Goal: Task Accomplishment & Management: Manage account settings

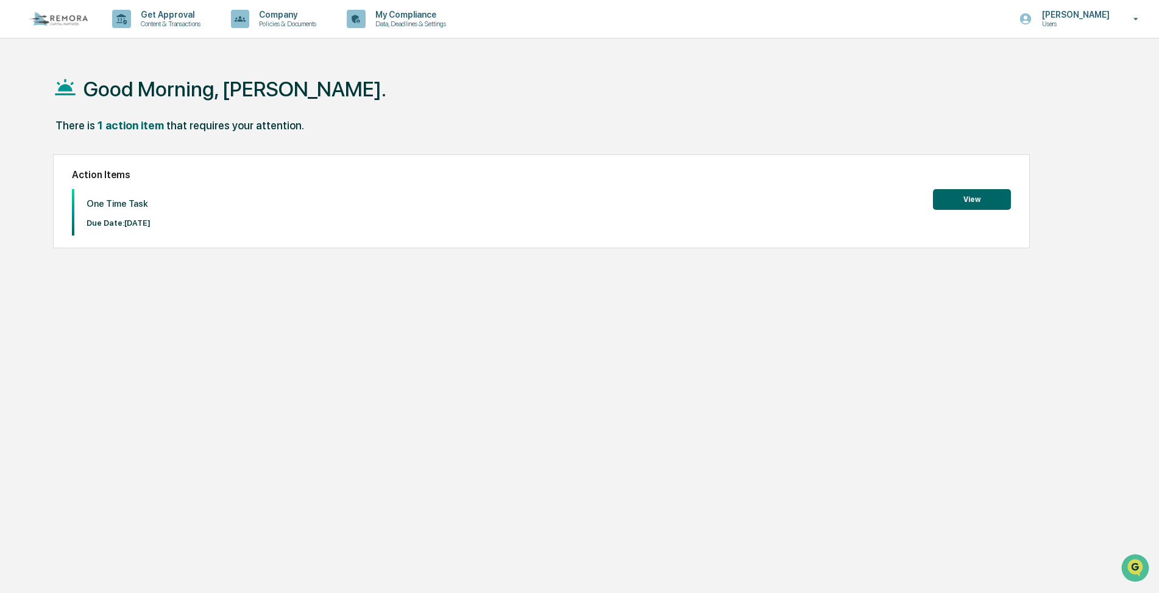
click at [968, 203] on button "View" at bounding box center [972, 199] width 78 height 21
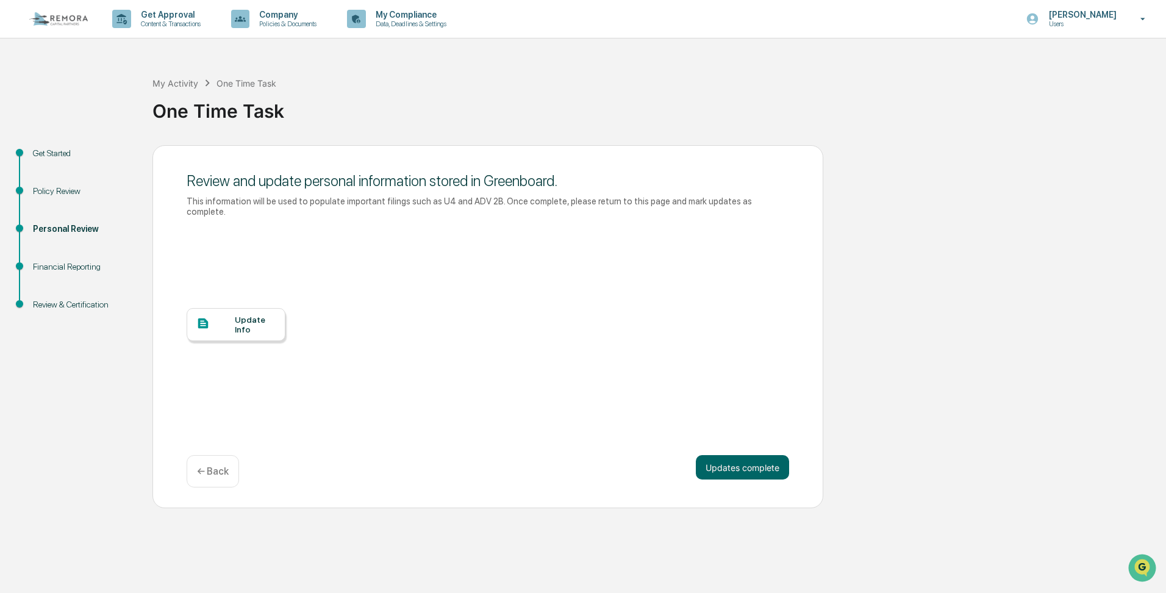
click at [59, 263] on div "Financial Reporting" at bounding box center [83, 266] width 100 height 13
click at [60, 265] on div "Financial Reporting" at bounding box center [83, 266] width 100 height 13
click at [418, 15] on p "My Compliance" at bounding box center [409, 15] width 87 height 10
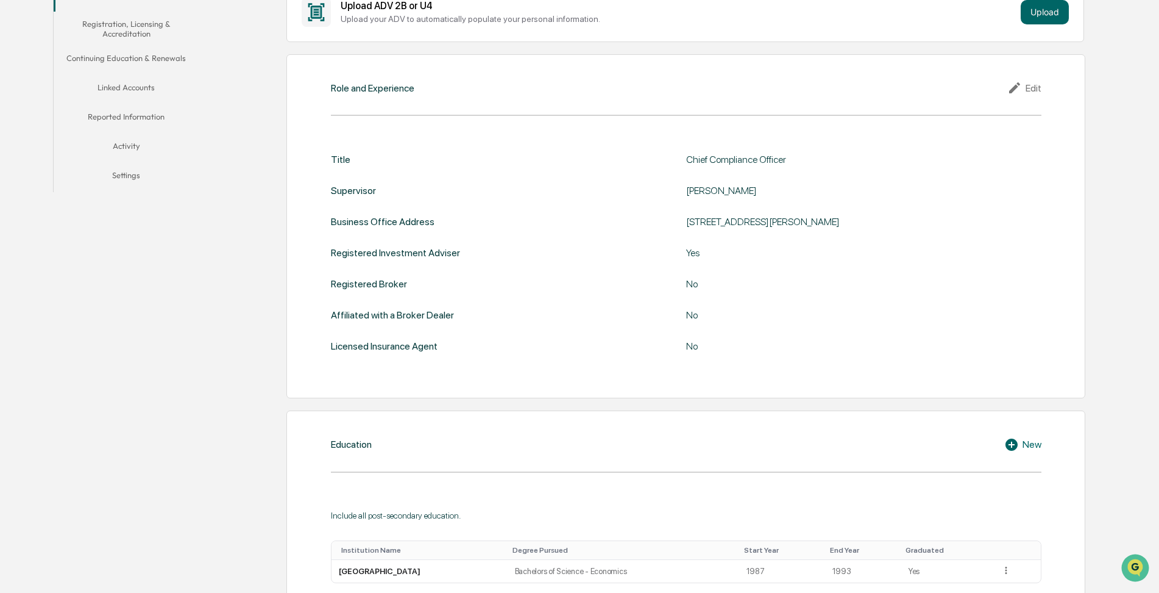
click at [136, 89] on button "Linked Accounts" at bounding box center [127, 89] width 146 height 29
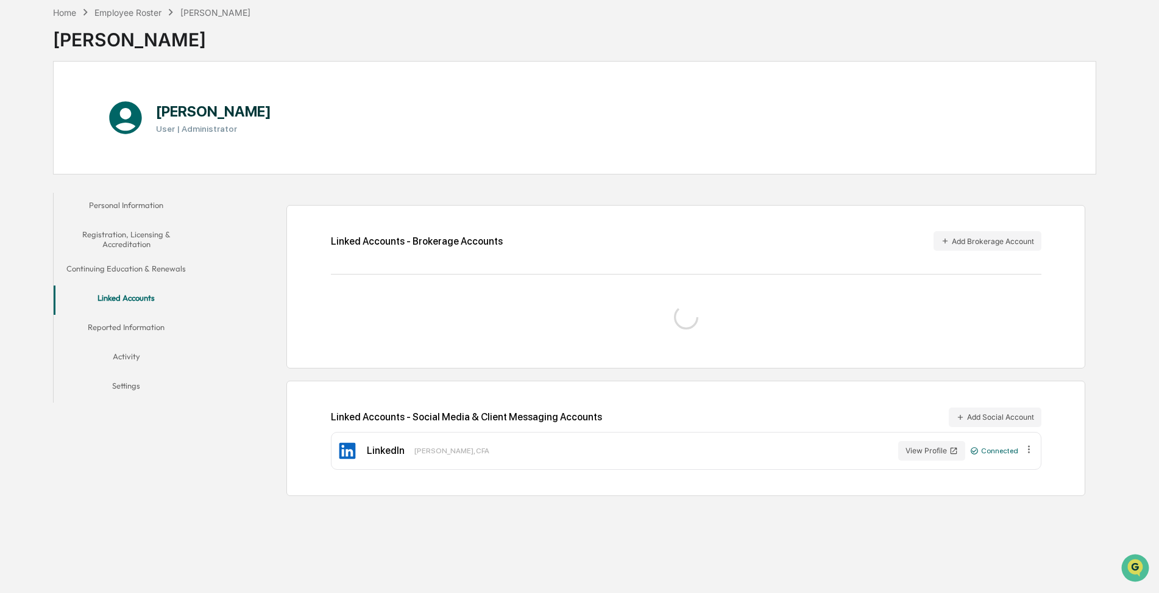
scroll to position [110, 0]
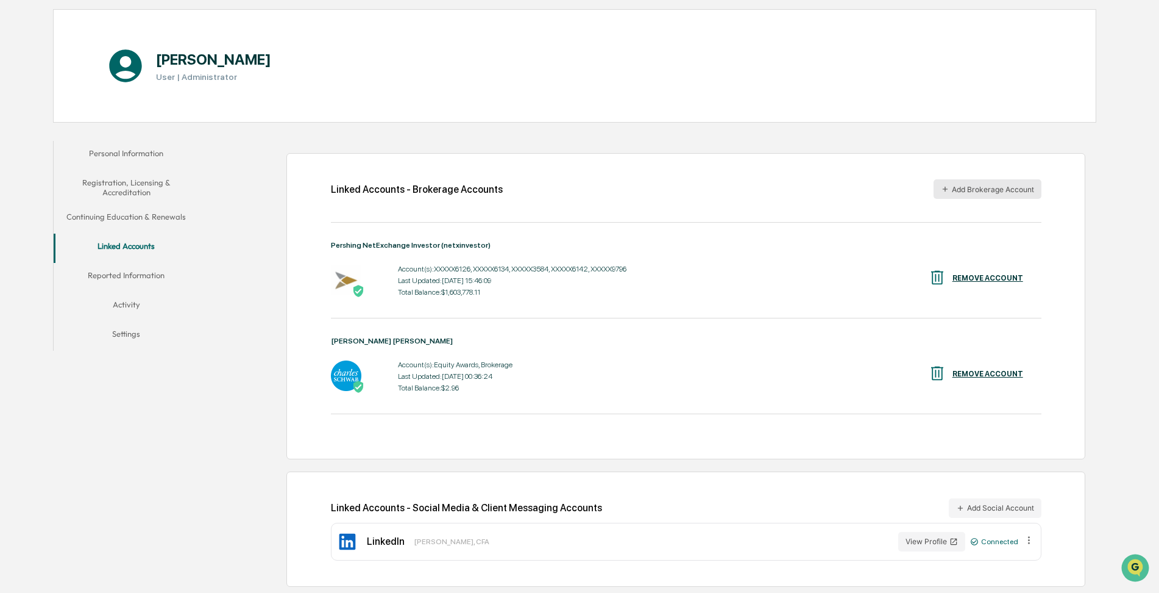
click at [958, 194] on button "Add Brokerage Account" at bounding box center [988, 189] width 108 height 20
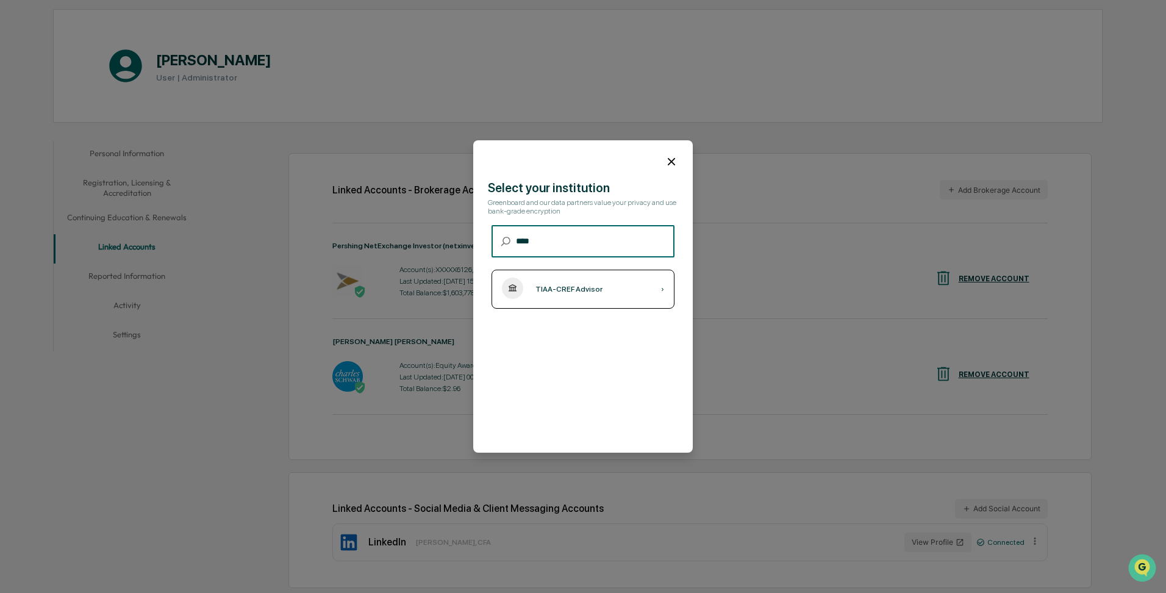
type input "****"
click at [560, 291] on div "TIAA-CREF Advisor" at bounding box center [568, 289] width 67 height 9
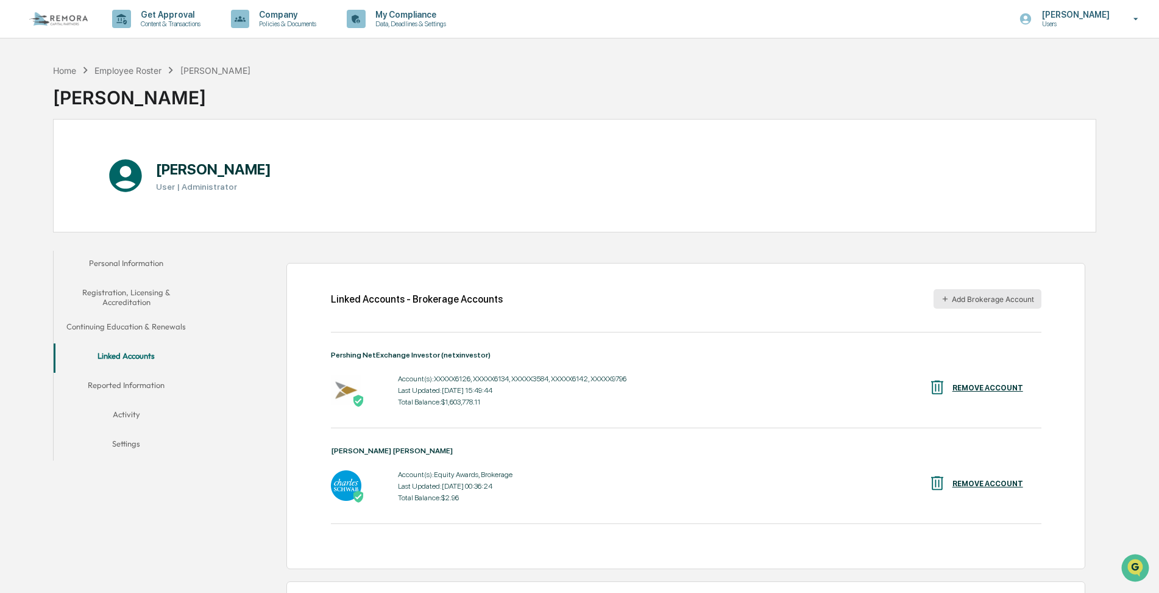
click at [972, 298] on button "Add Brokerage Account" at bounding box center [988, 299] width 108 height 20
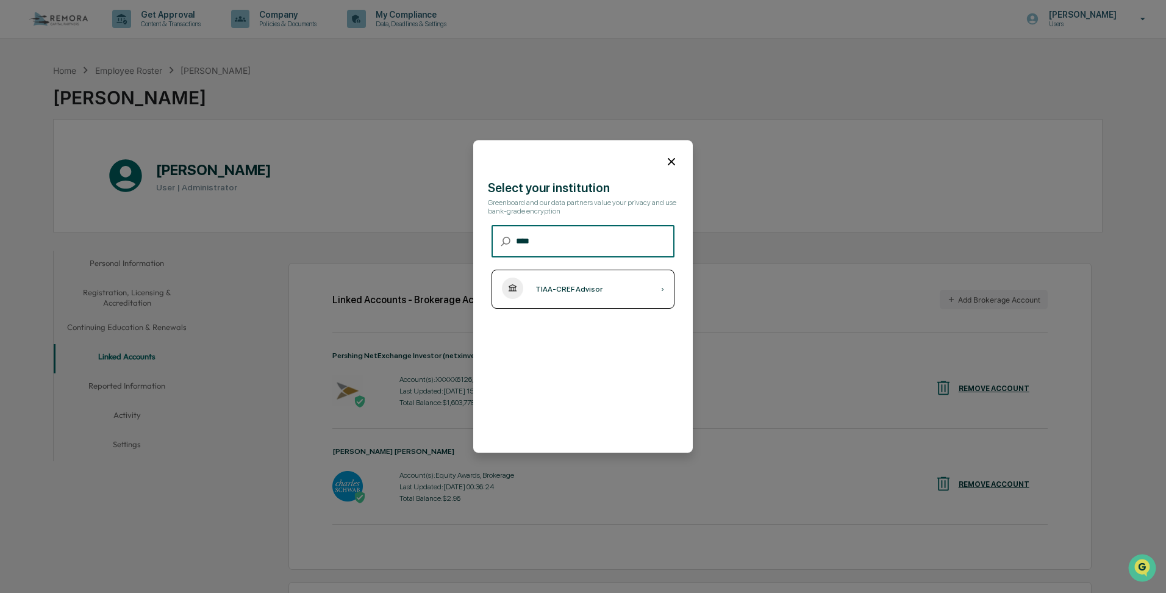
type input "****"
click at [575, 282] on div "TIAA-CREF Advisor ›" at bounding box center [582, 288] width 183 height 39
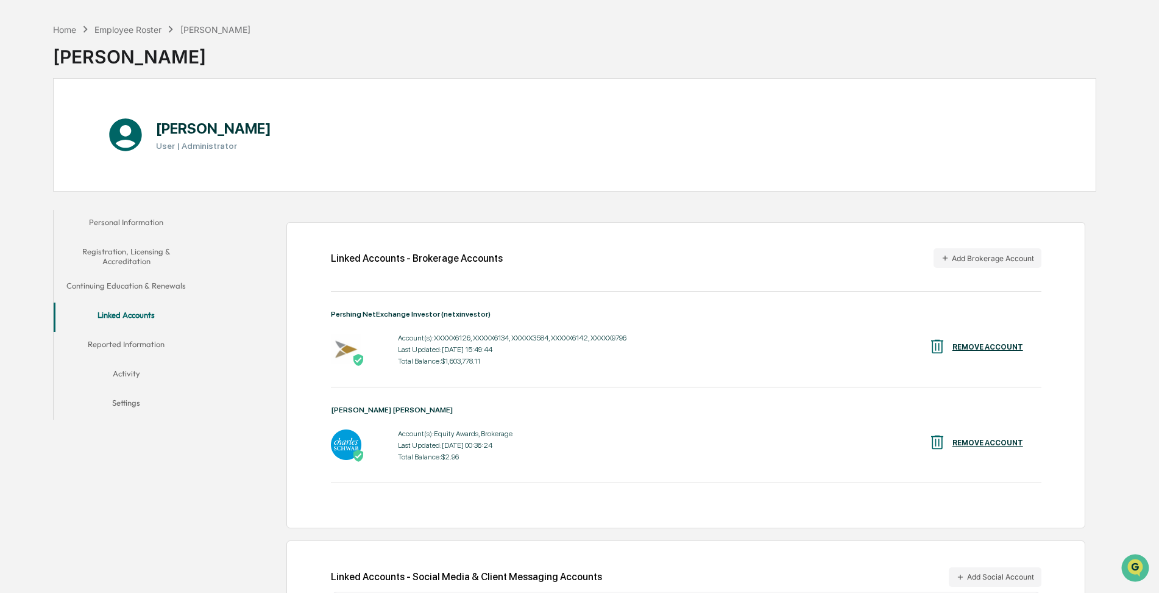
scroll to position [110, 0]
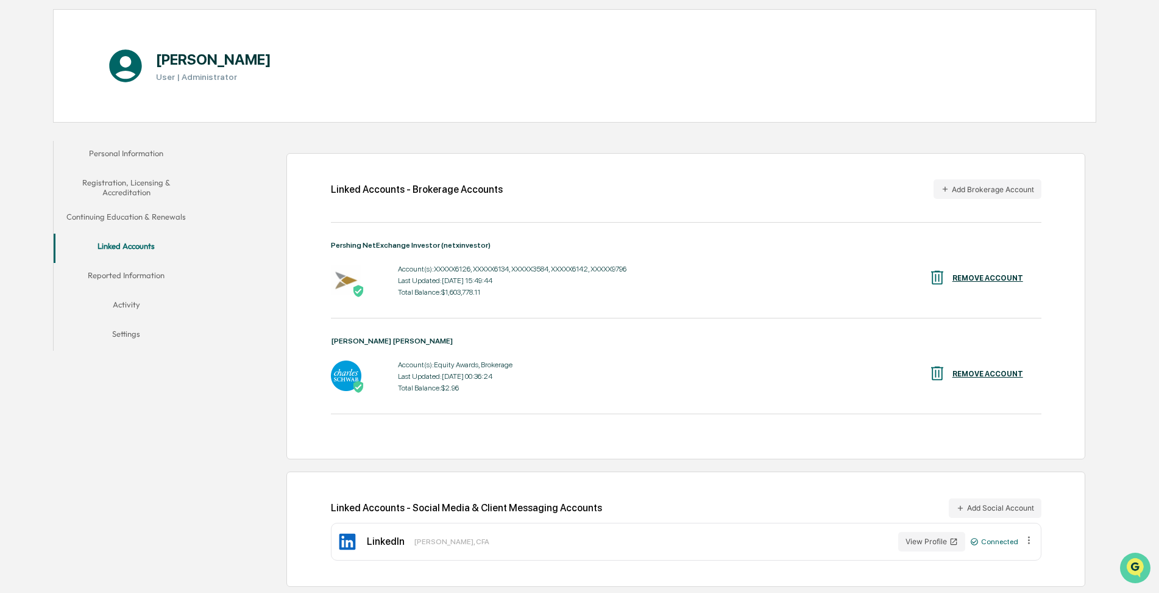
click at [1134, 561] on img "Open customer support" at bounding box center [1135, 567] width 30 height 24
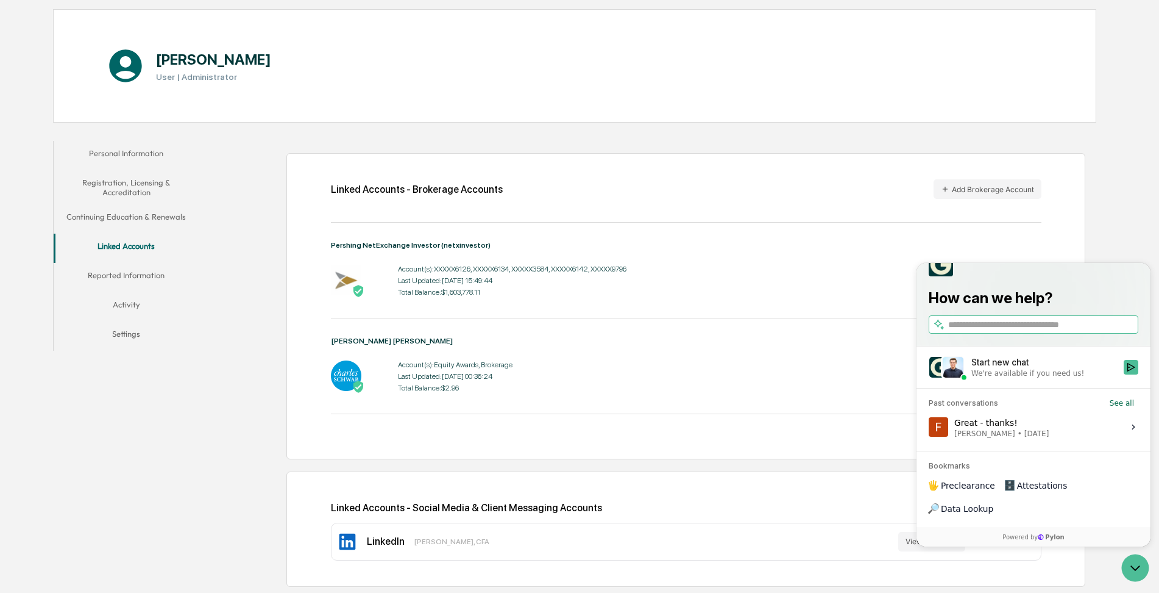
click at [967, 331] on input "search" at bounding box center [1043, 324] width 188 height 13
type input "**********"
click at [1129, 328] on icon "Search" at bounding box center [1129, 324] width 6 height 7
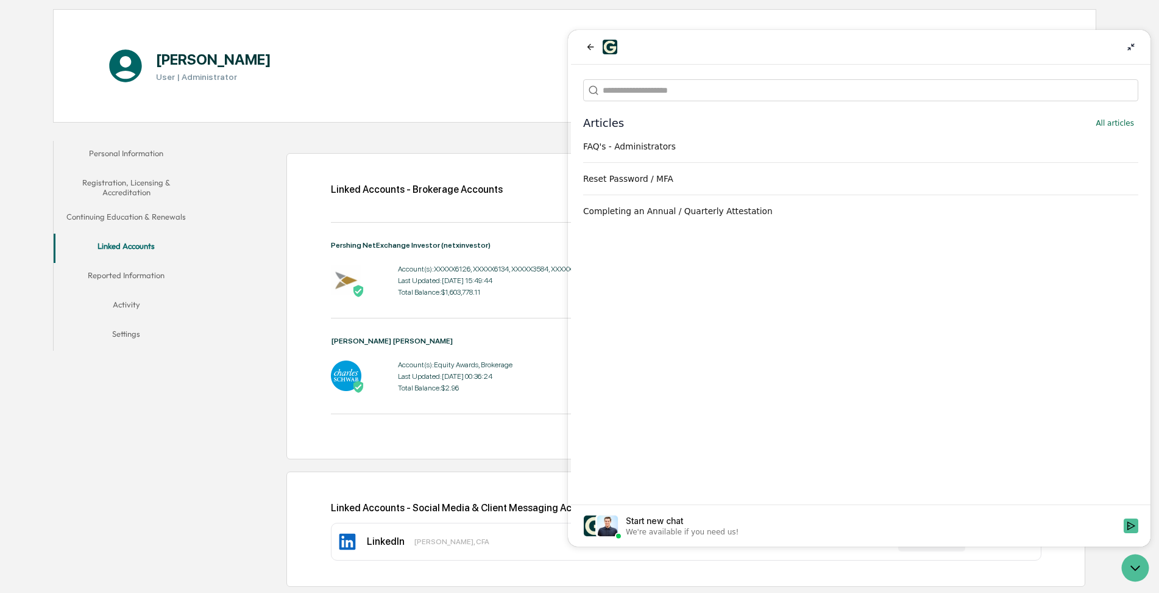
click at [670, 529] on div "We're available if you need us!" at bounding box center [682, 532] width 113 height 10
click at [1124, 529] on button "Start new chat We're available if you need us!" at bounding box center [1131, 525] width 15 height 15
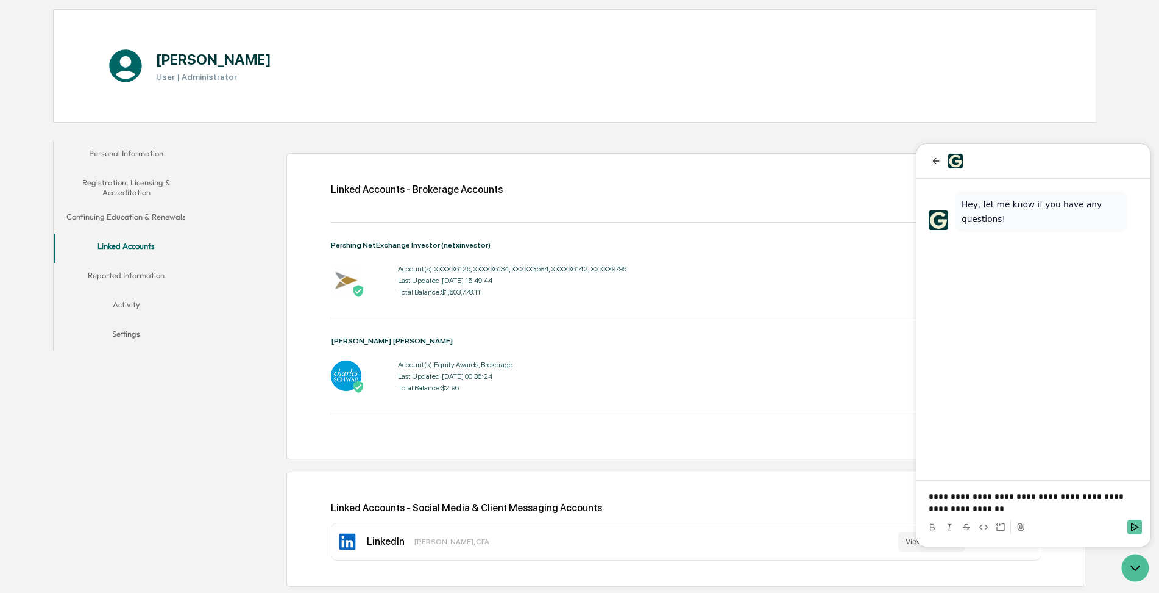
click at [1138, 524] on icon "Send" at bounding box center [1135, 527] width 10 height 10
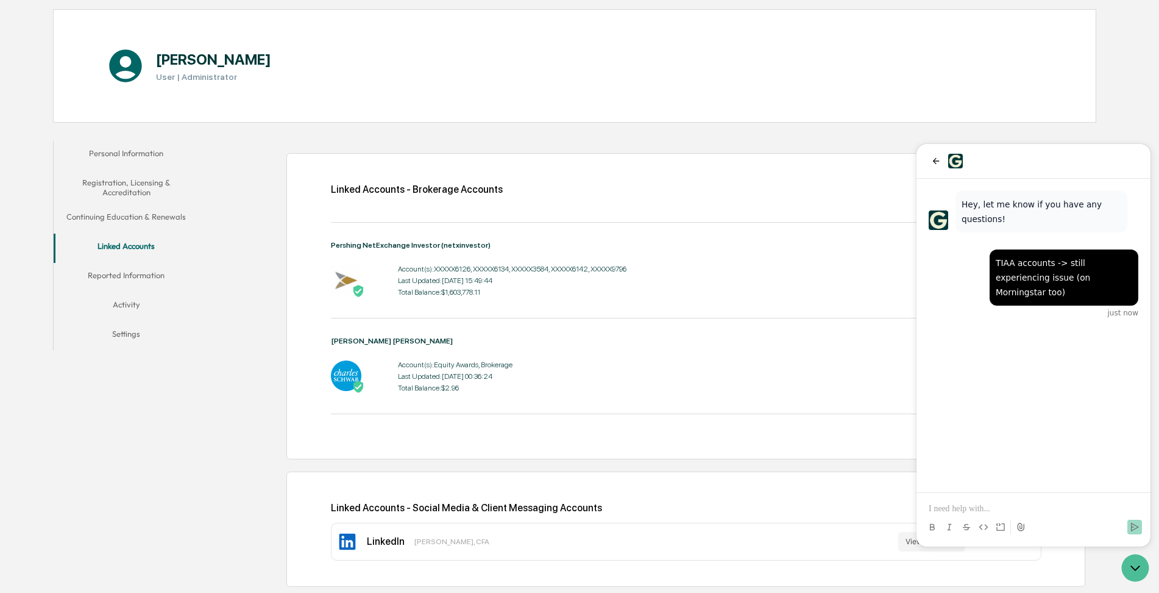
click at [1021, 530] on icon at bounding box center [1021, 527] width 10 height 10
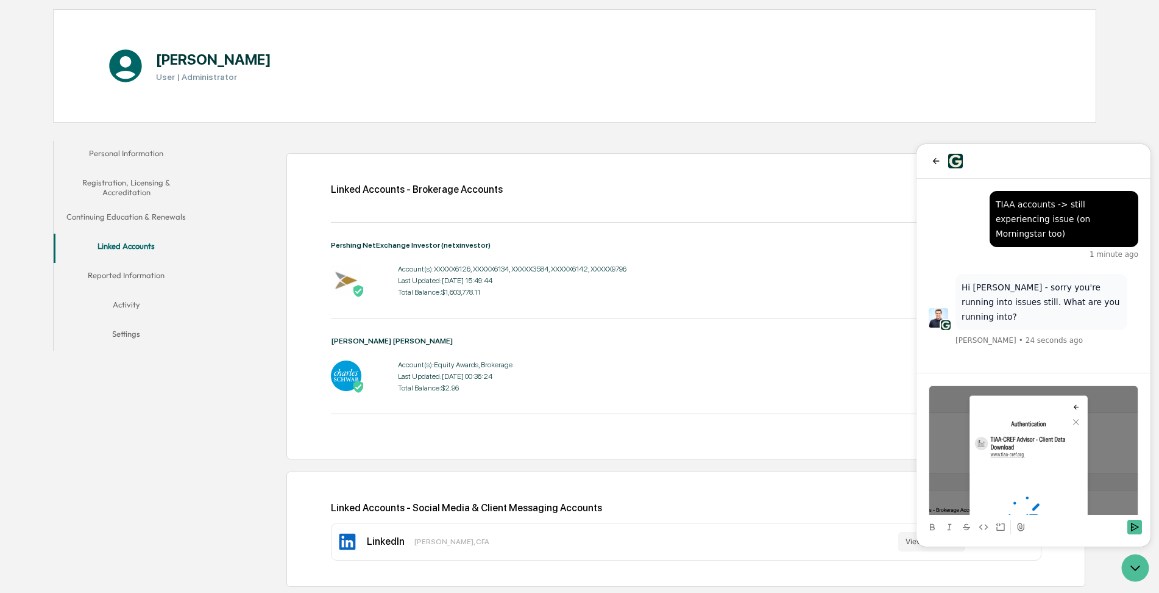
click at [1020, 527] on icon at bounding box center [1021, 526] width 7 height 8
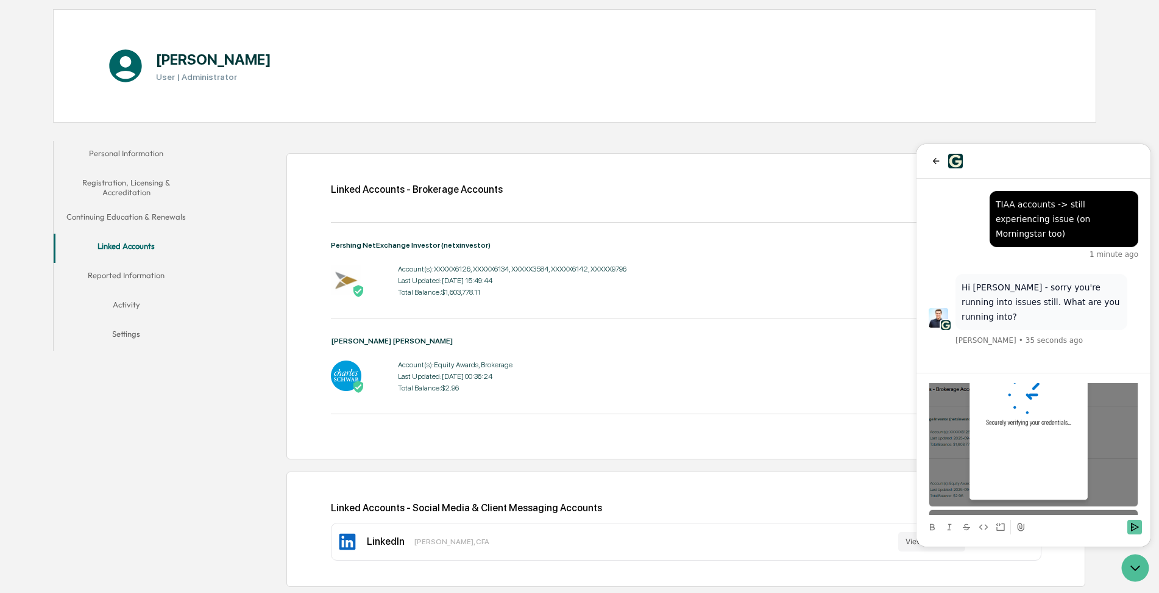
click at [1131, 528] on icon "Send" at bounding box center [1135, 526] width 8 height 9
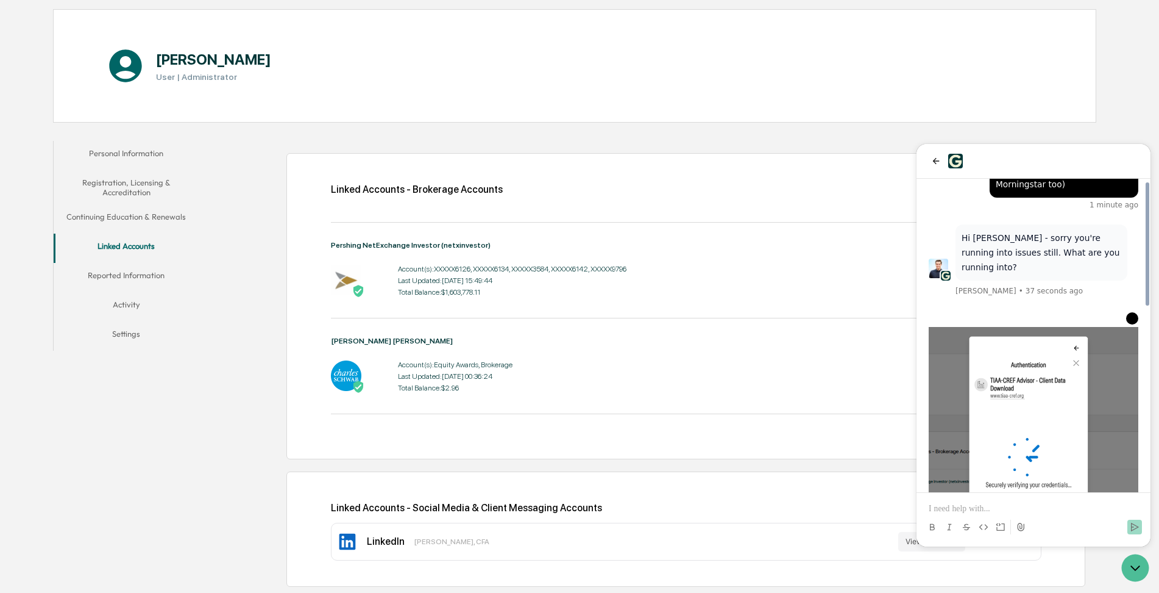
scroll to position [465, 0]
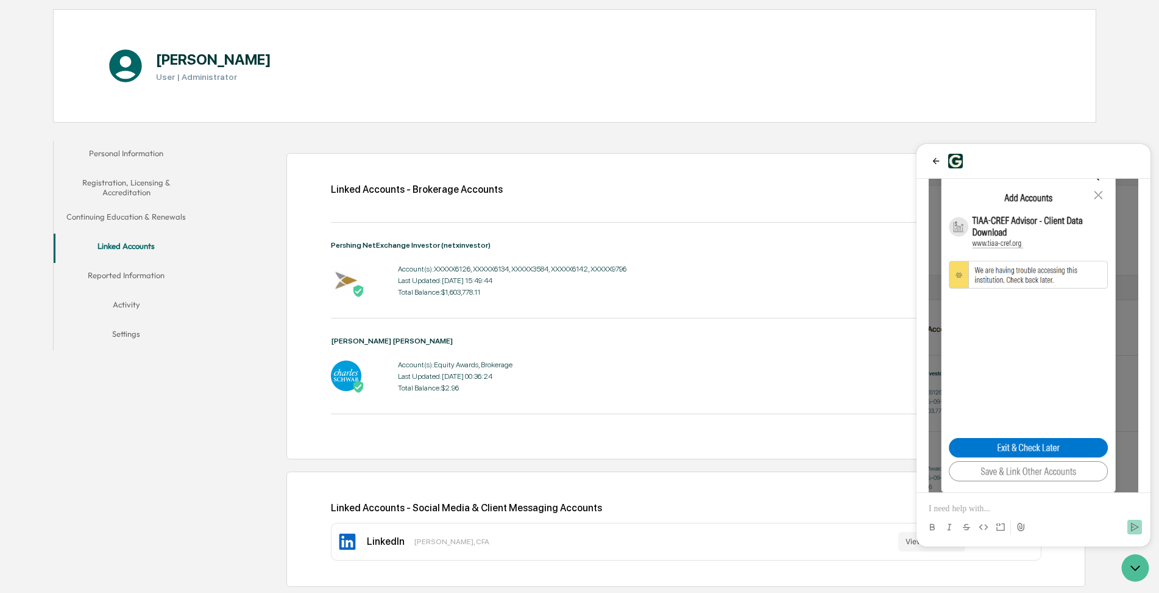
click at [951, 504] on p at bounding box center [1034, 508] width 210 height 12
click at [154, 460] on div "Personal Information Registration, Licensing & Accreditation Continuing Educati…" at bounding box center [575, 364] width 1044 height 458
click at [602, 141] on div "Linked Accounts - Brokerage Accounts Add Brokerage Account Pershing NetExchange…" at bounding box center [650, 364] width 891 height 458
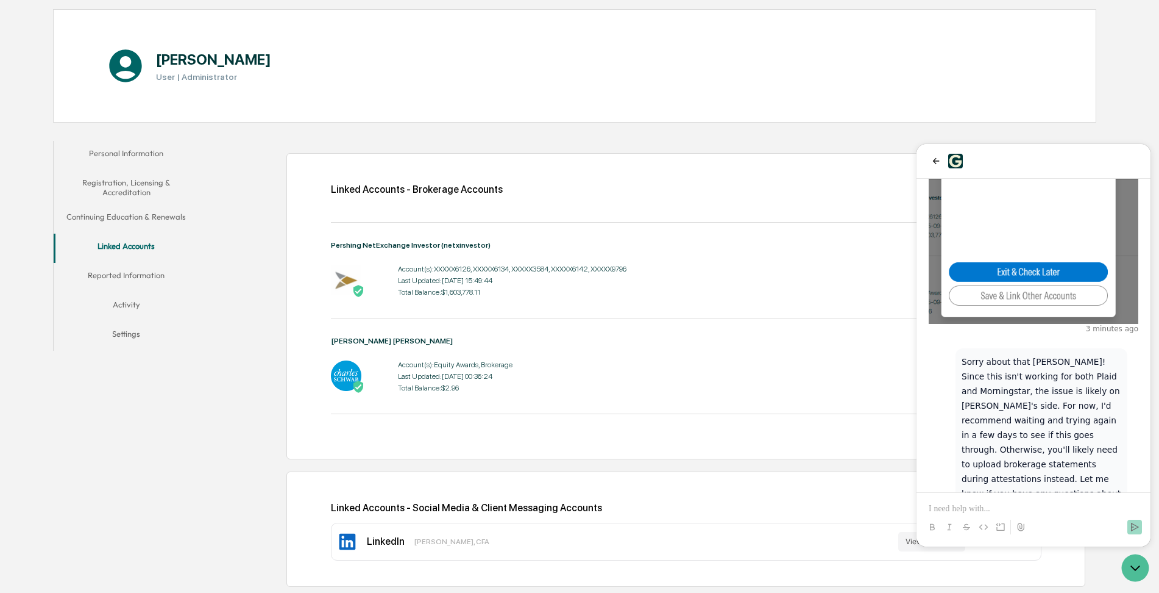
click at [964, 508] on p at bounding box center [1034, 508] width 210 height 12
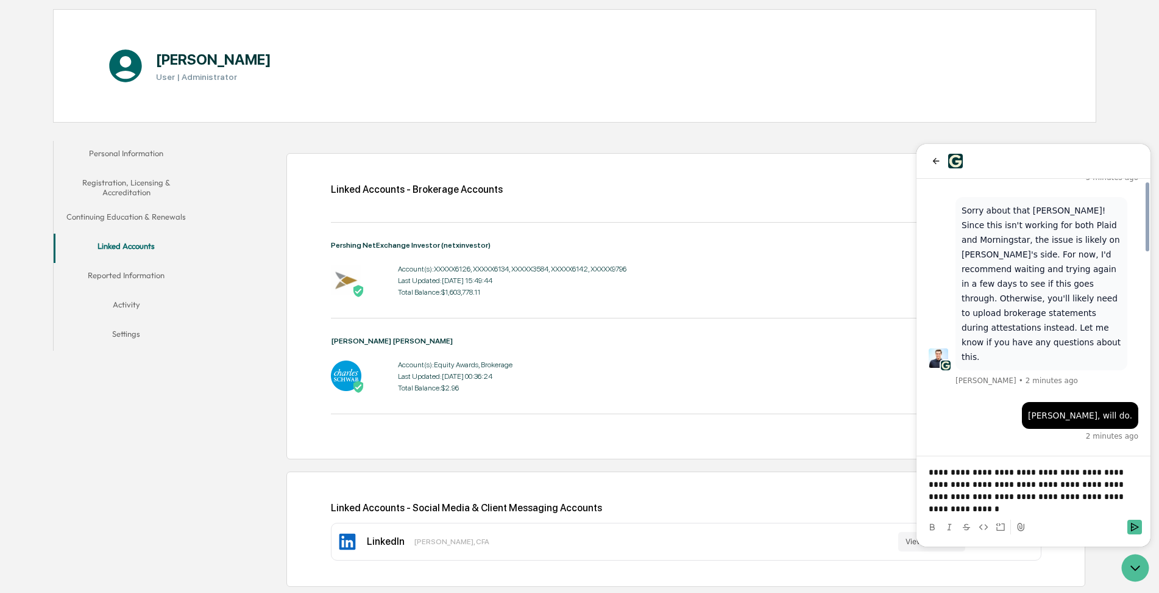
scroll to position [804, 0]
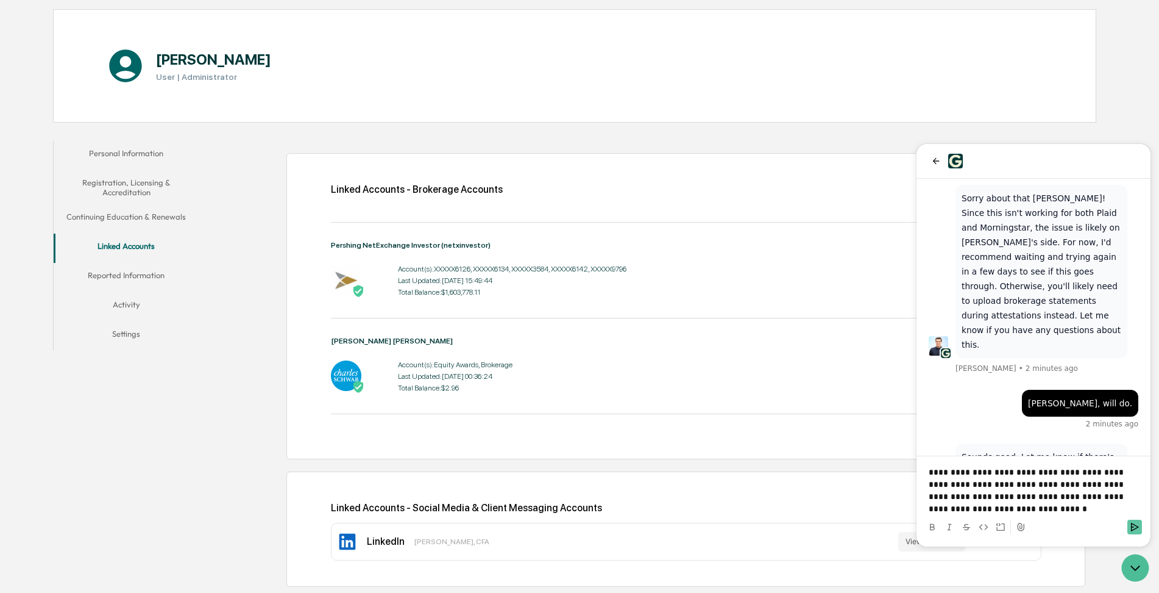
click at [1134, 533] on button "Send" at bounding box center [1135, 526] width 15 height 15
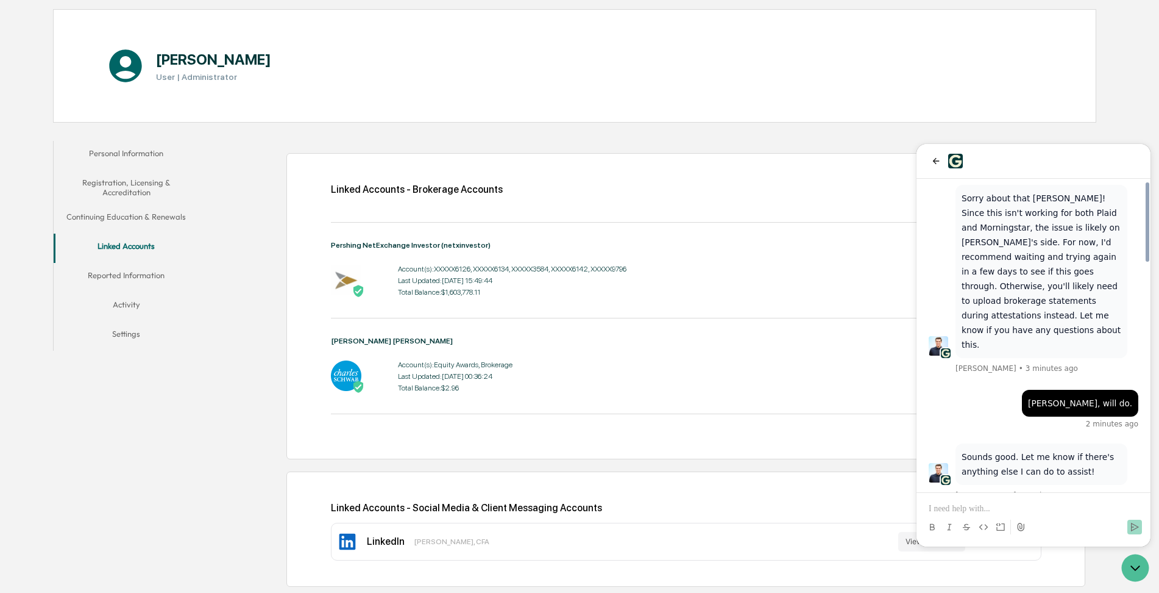
scroll to position [894, 0]
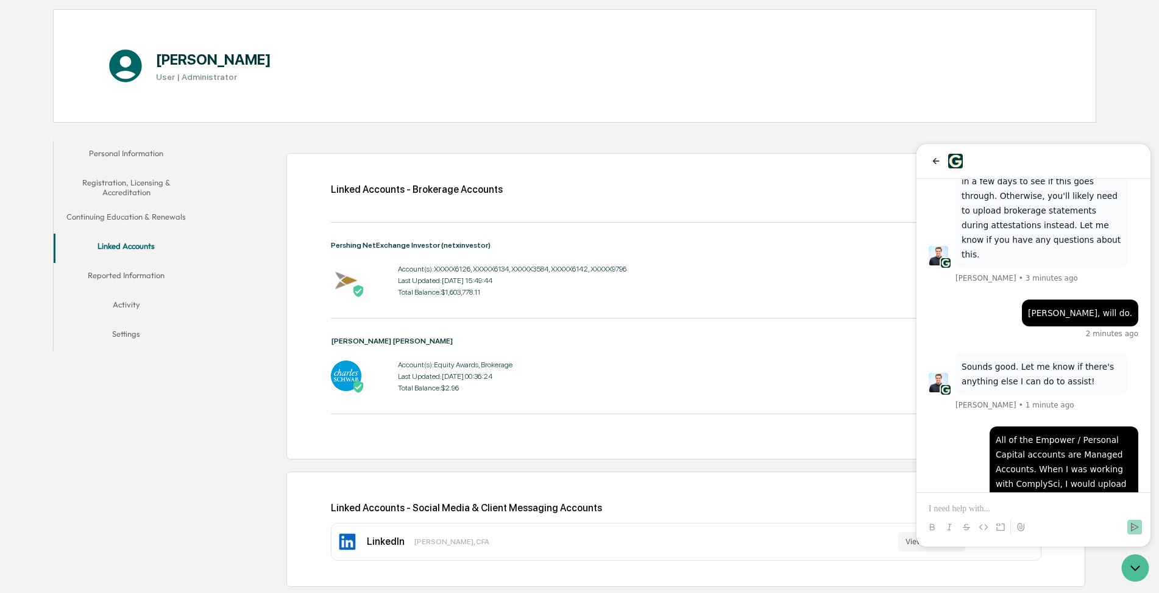
click at [230, 386] on div "Linked Accounts - Brokerage Accounts Add Brokerage Account Pershing NetExchange…" at bounding box center [650, 364] width 891 height 458
click at [774, 132] on div "Home Employee Roster [PERSON_NAME] [PERSON_NAME] [PERSON_NAME] User | Administr…" at bounding box center [575, 270] width 1080 height 644
click at [127, 271] on button "Reported Information" at bounding box center [127, 277] width 146 height 29
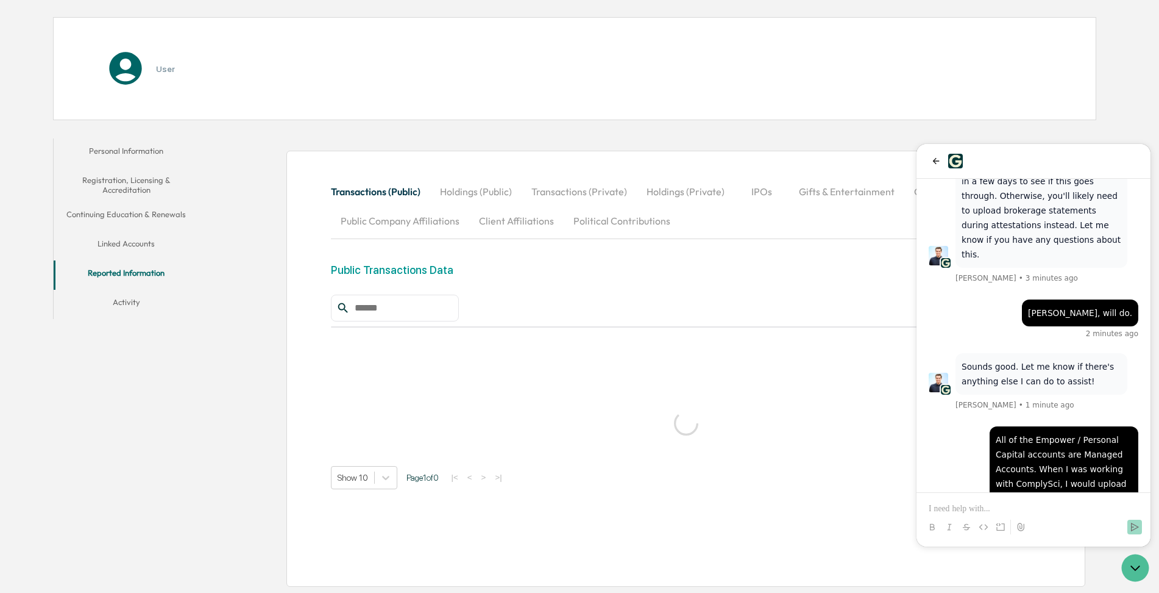
scroll to position [110, 0]
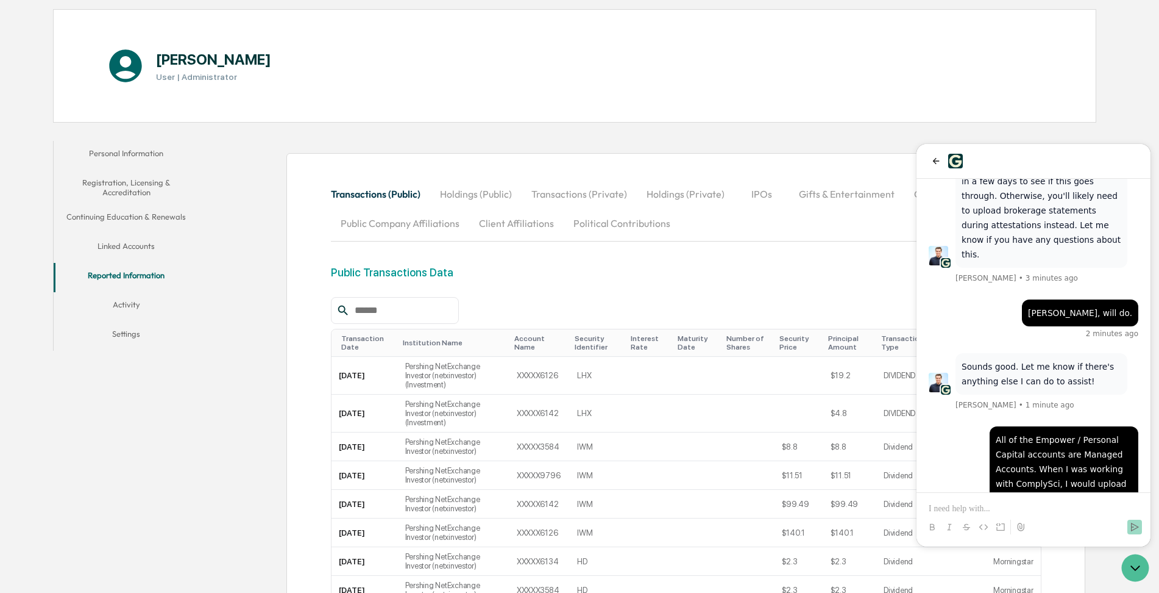
click at [265, 448] on div "Transactions (Public) Holdings (Public) Transactions (Private) Holdings (Privat…" at bounding box center [650, 471] width 891 height 672
click at [930, 157] on button "back" at bounding box center [936, 161] width 15 height 15
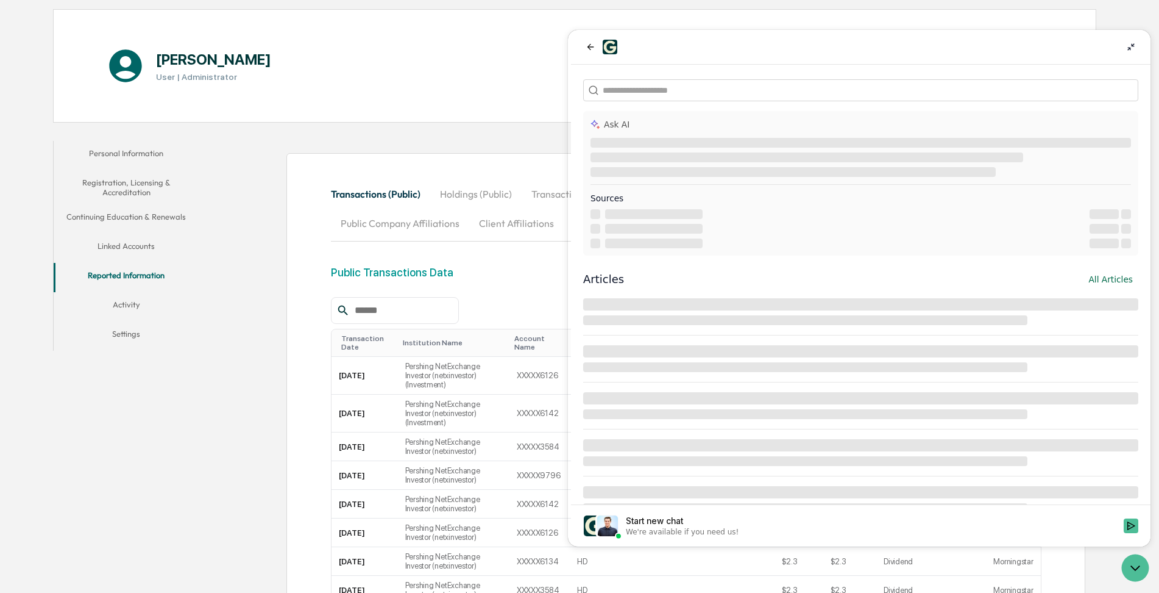
click at [215, 436] on div "Transactions (Public) Holdings (Public) Transactions (Private) Holdings (Privat…" at bounding box center [650, 471] width 891 height 672
drag, startPoint x: 585, startPoint y: 43, endPoint x: 582, endPoint y: 52, distance: 9.6
click at [585, 43] on button "back" at bounding box center [590, 47] width 15 height 15
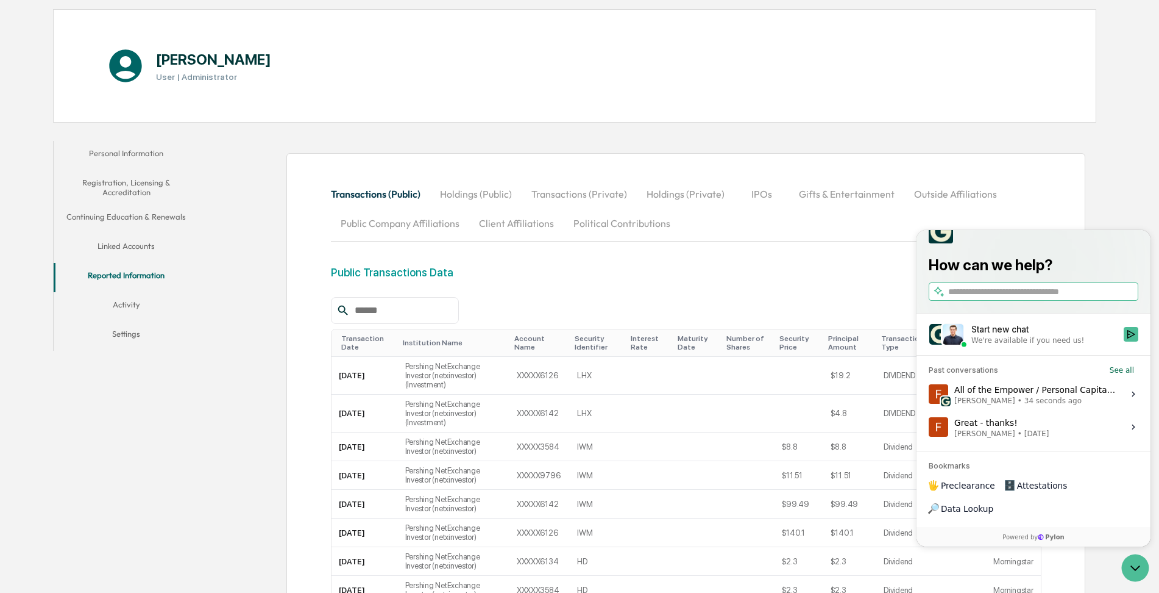
click at [161, 428] on div "Personal Information Registration, Licensing & Accreditation Continuing Educati…" at bounding box center [575, 471] width 1044 height 672
click at [193, 430] on div "Personal Information Registration, Licensing & Accreditation Continuing Educati…" at bounding box center [575, 471] width 1044 height 672
click at [231, 442] on div "Transactions (Public) Holdings (Public) Transactions (Private) Holdings (Privat…" at bounding box center [650, 471] width 891 height 672
click at [259, 409] on div "Transactions (Public) Holdings (Public) Transactions (Private) Holdings (Privat…" at bounding box center [650, 471] width 891 height 672
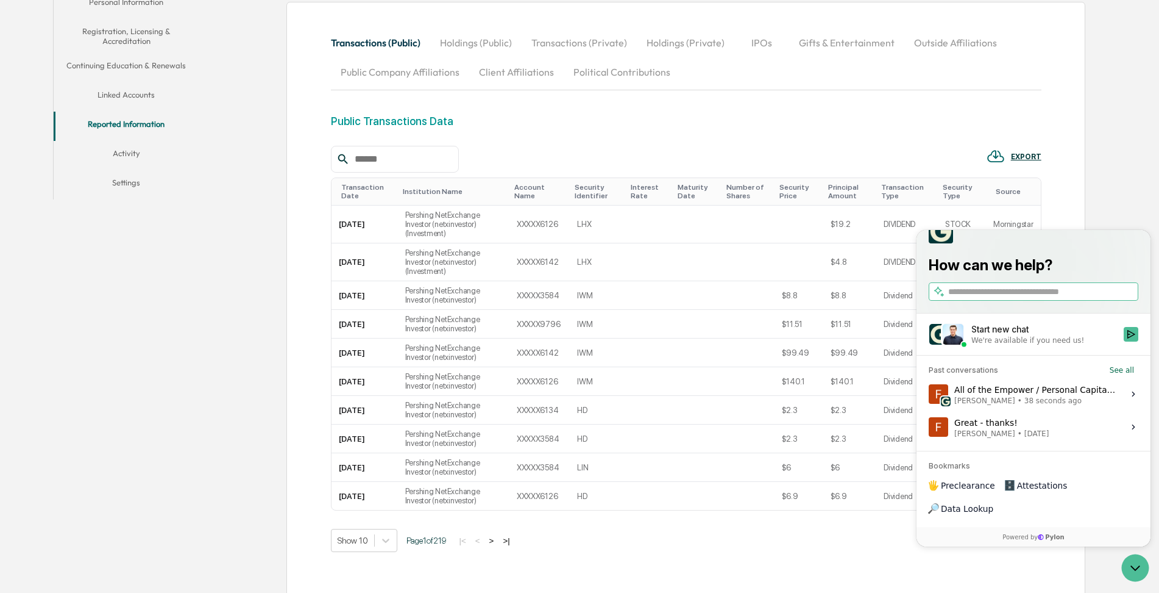
scroll to position [233, 0]
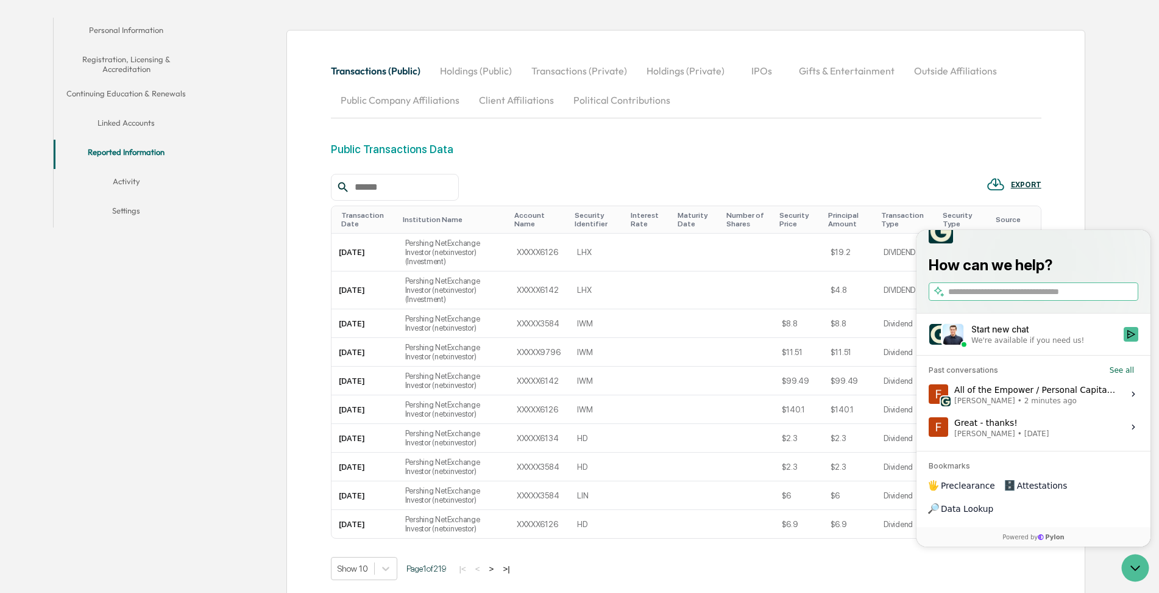
click at [671, 70] on button "Holdings (Private)" at bounding box center [686, 70] width 98 height 29
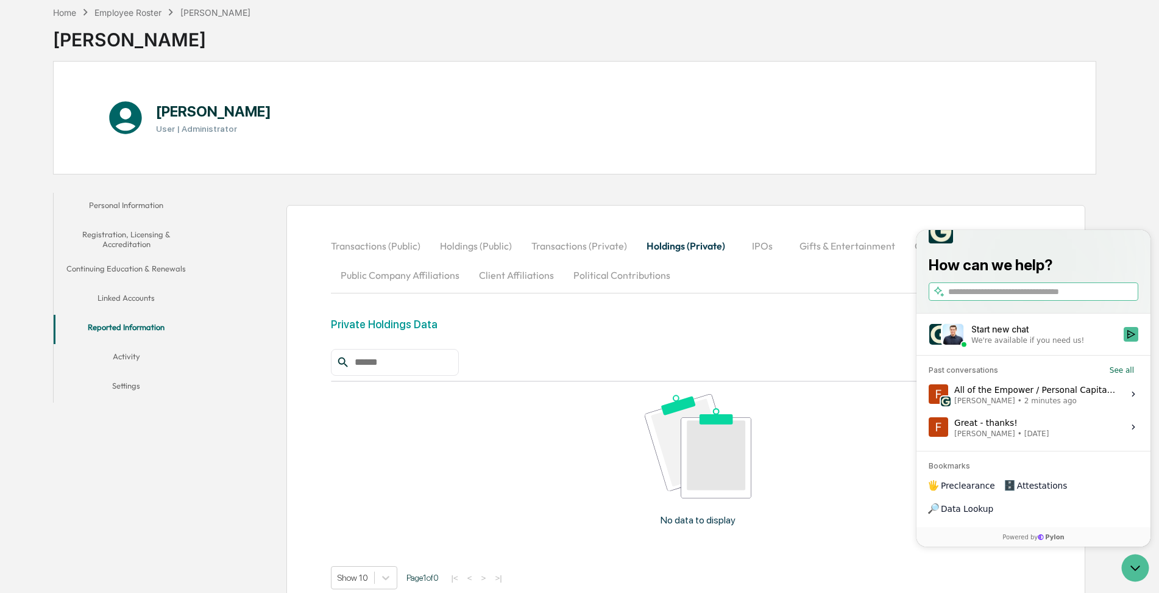
scroll to position [158, 0]
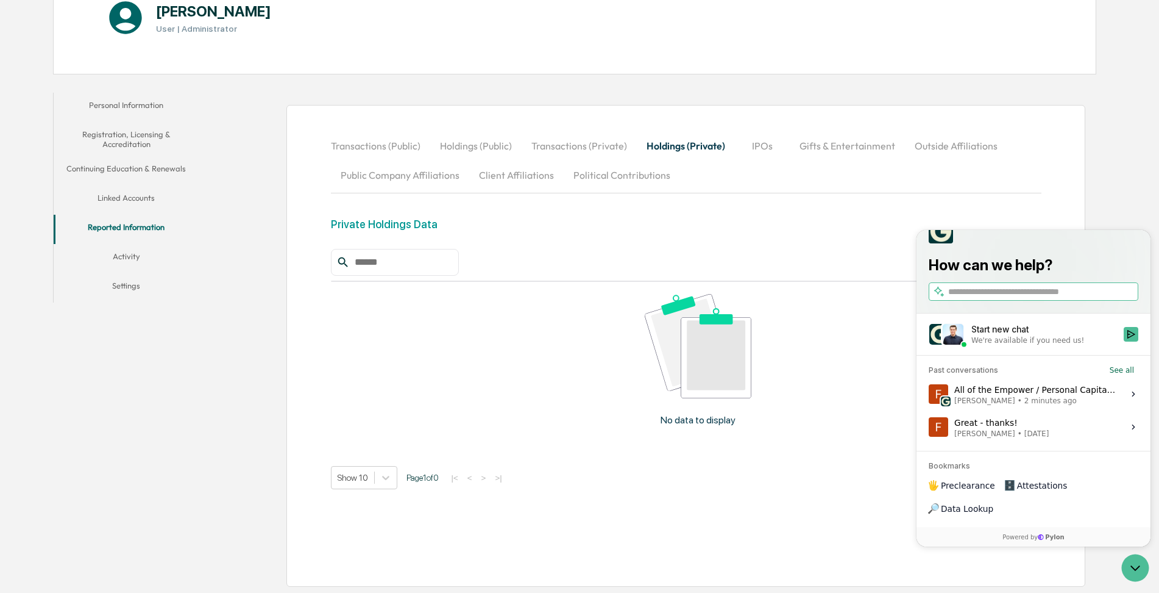
click at [294, 372] on div "Transactions (Public) Holdings (Public) Transactions (Private) Holdings (Privat…" at bounding box center [686, 346] width 799 height 482
click at [1143, 568] on icon "Open customer support" at bounding box center [1135, 567] width 30 height 30
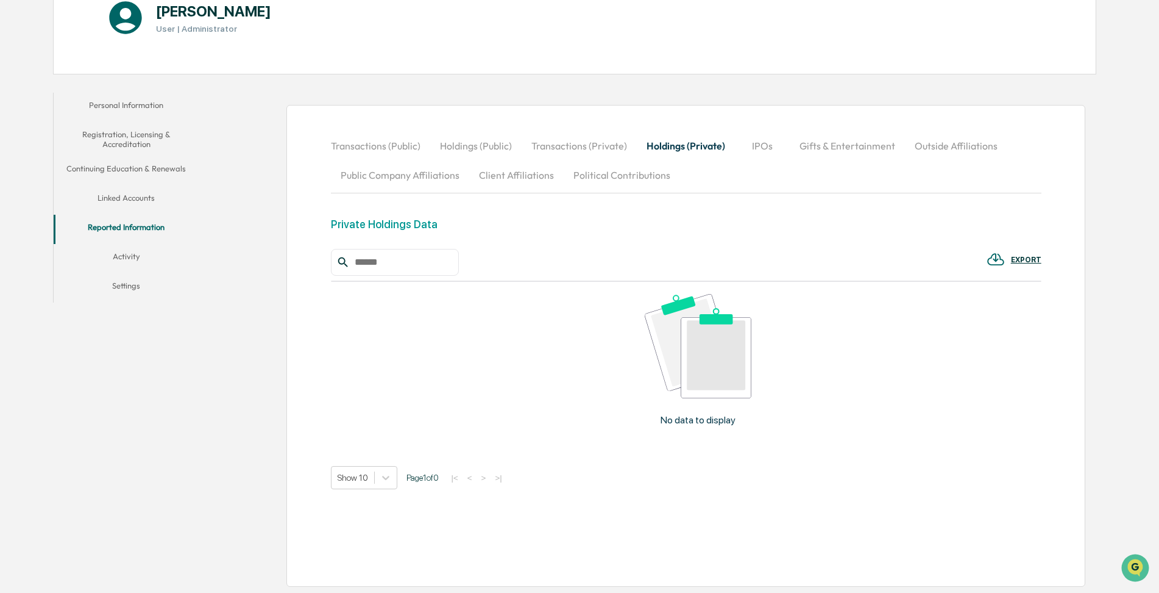
click at [931, 333] on div "No data to display" at bounding box center [698, 365] width 735 height 166
drag, startPoint x: 458, startPoint y: 346, endPoint x: 344, endPoint y: 217, distance: 172.3
click at [453, 341] on div "No data to display" at bounding box center [698, 365] width 735 height 166
click at [366, 229] on div "Private Holdings Data" at bounding box center [384, 224] width 107 height 13
click at [560, 415] on div "No data to display" at bounding box center [698, 365] width 735 height 166
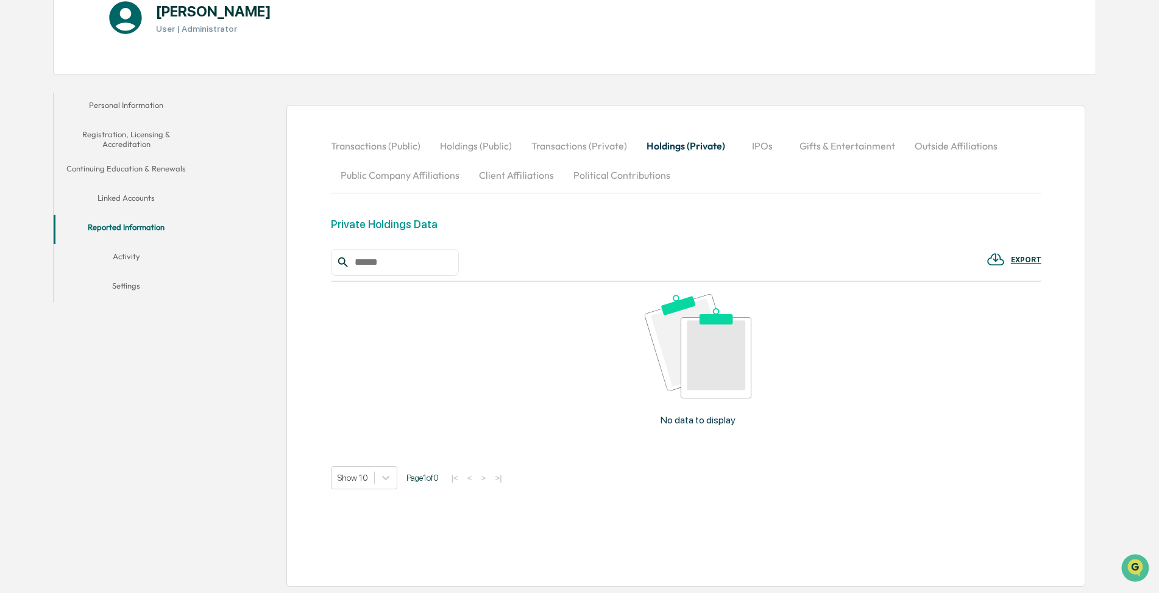
click at [127, 198] on button "Linked Accounts" at bounding box center [127, 199] width 146 height 29
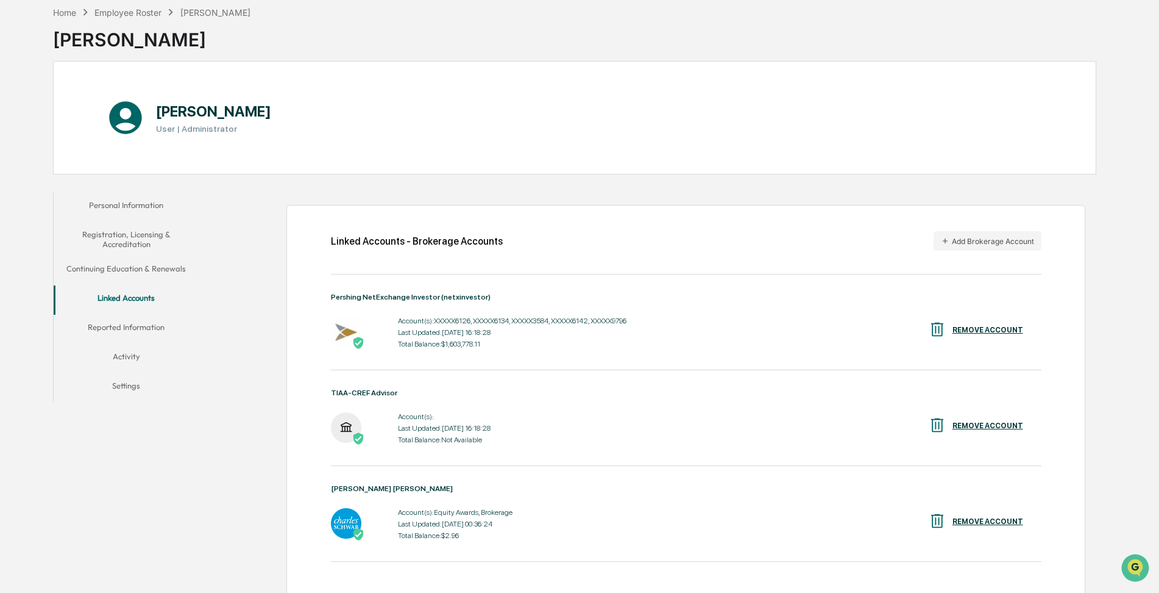
scroll to position [158, 0]
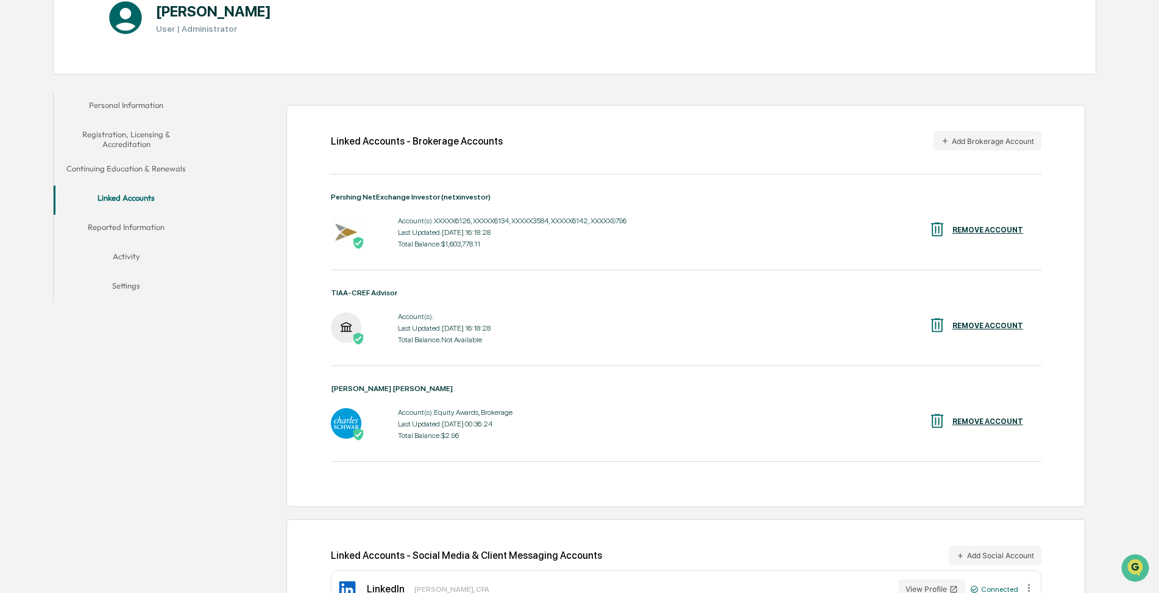
click at [221, 413] on div "Linked Accounts - Brokerage Accounts Add Brokerage Account Pershing NetExchange…" at bounding box center [650, 364] width 891 height 554
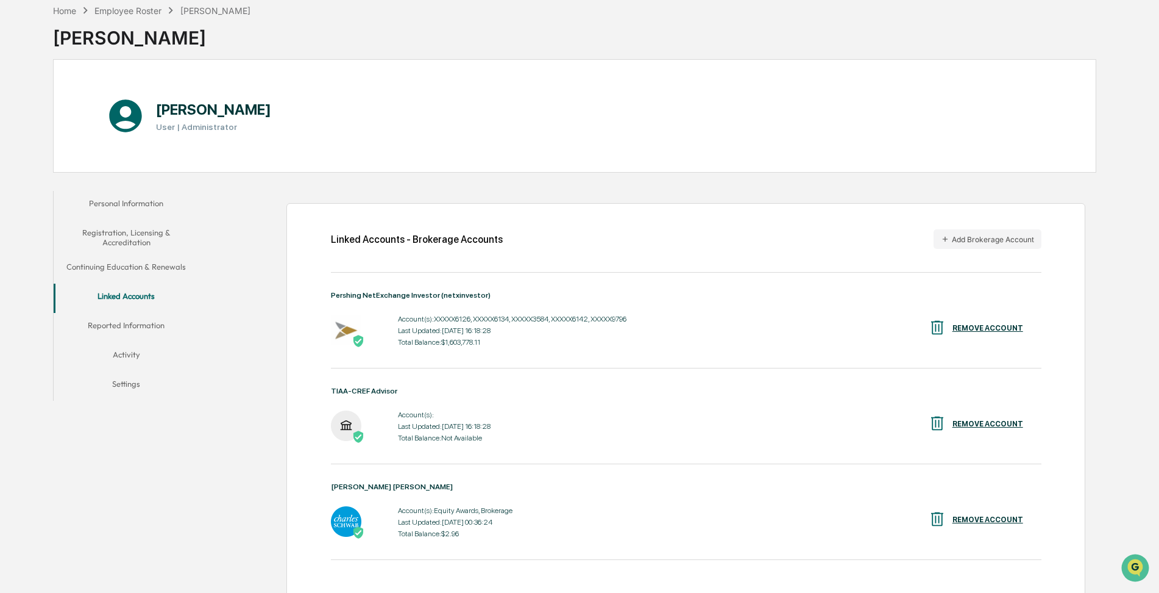
scroll to position [0, 0]
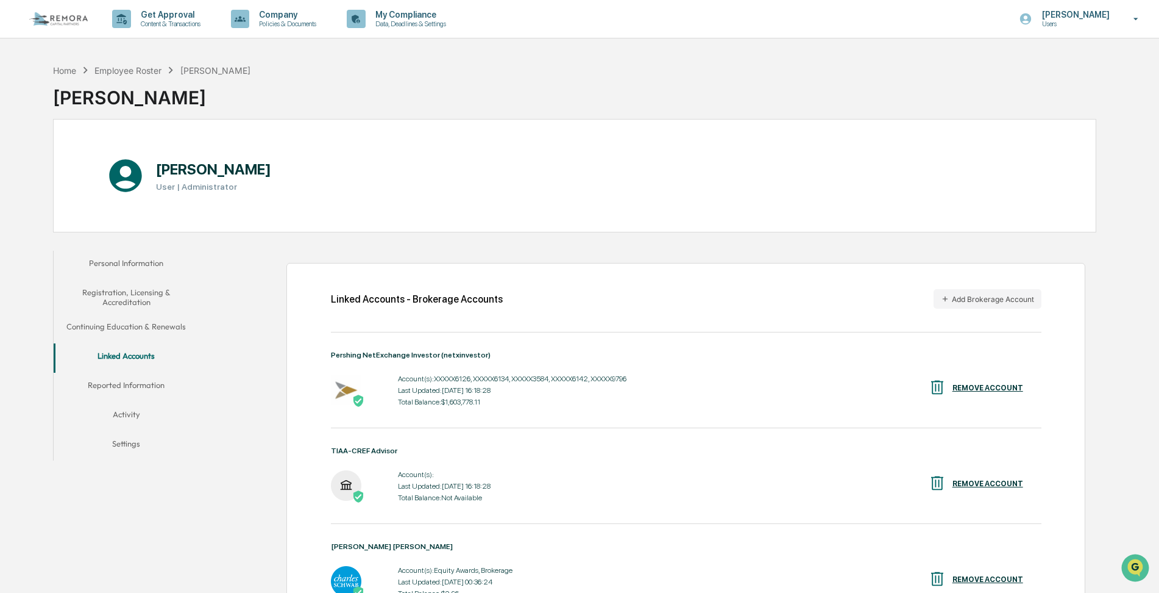
click at [195, 525] on div "Personal Information Registration, Licensing & Accreditation Continuing Educati…" at bounding box center [575, 521] width 1044 height 554
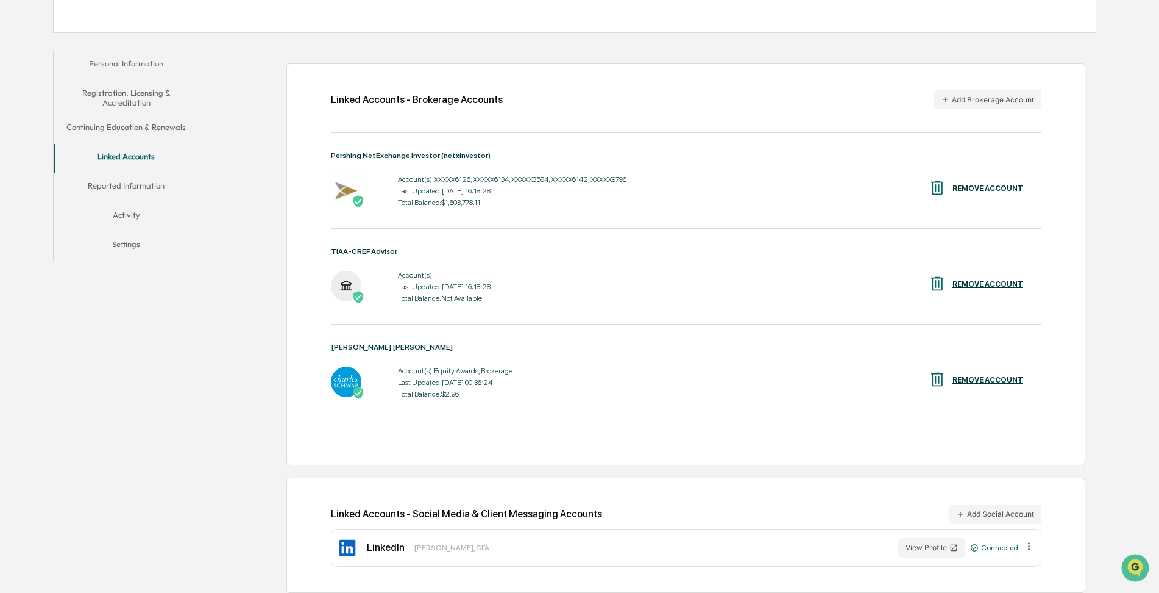
scroll to position [205, 0]
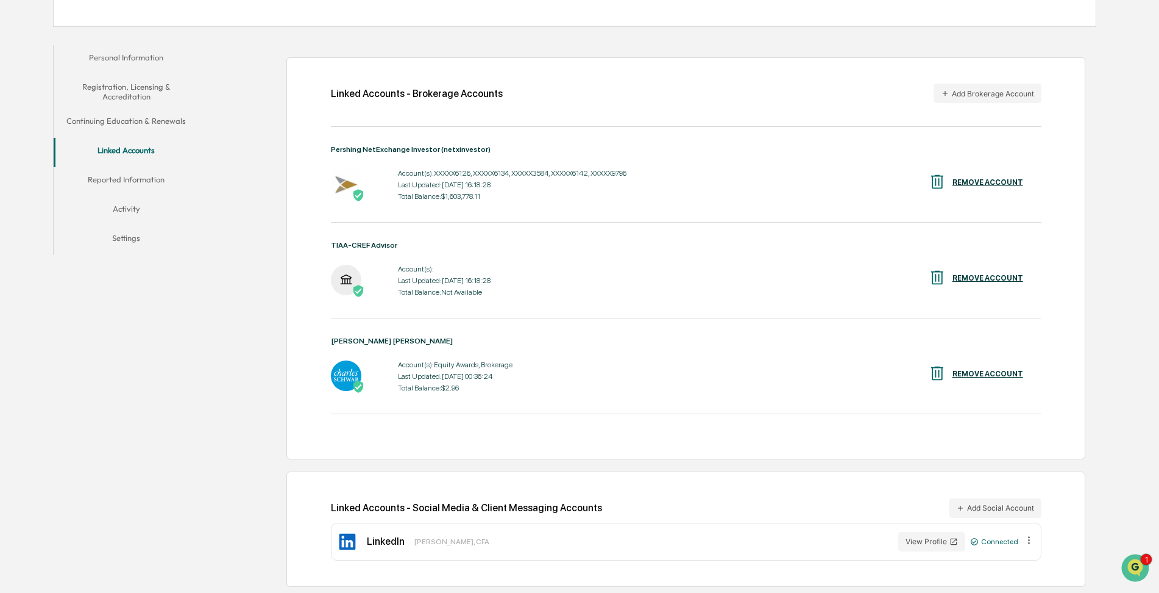
click at [229, 354] on div "Linked Accounts - Brokerage Accounts Add Brokerage Account Pershing NetExchange…" at bounding box center [650, 316] width 891 height 554
click at [1135, 568] on icon "Open customer support" at bounding box center [1135, 583] width 30 height 30
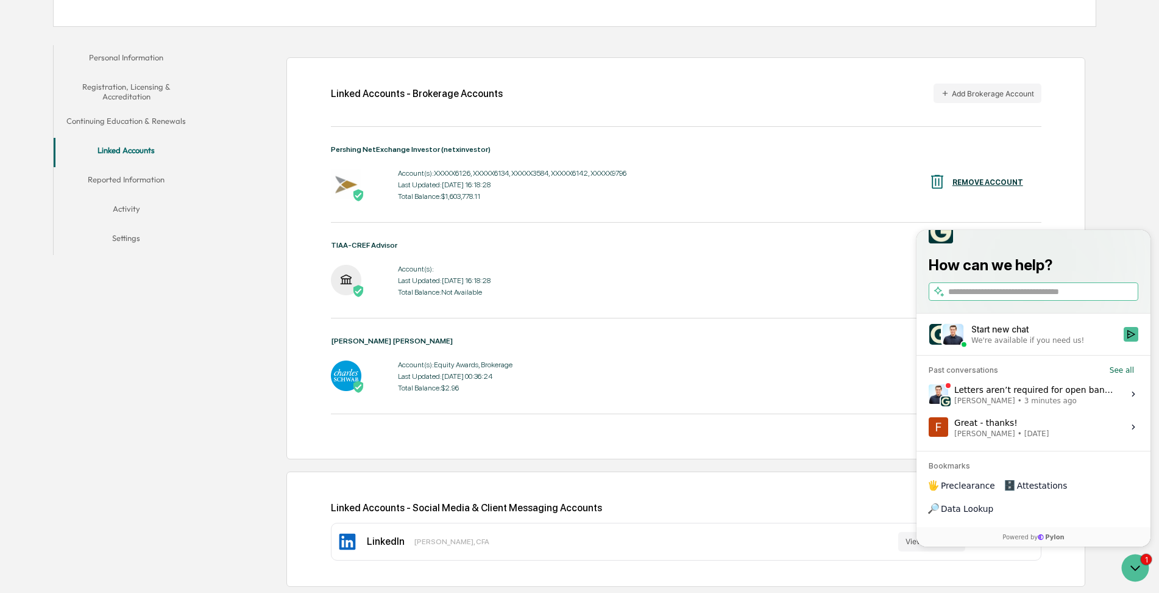
click at [1025, 405] on span "3 minutes ago" at bounding box center [1051, 401] width 52 height 10
drag, startPoint x: 1016, startPoint y: 419, endPoint x: 1030, endPoint y: 416, distance: 14.3
click at [1030, 405] on div "Letters aren’t required for open banking, since Empower will guide the user thr…" at bounding box center [1036, 393] width 162 height 23
click at [929, 394] on button "View issue" at bounding box center [928, 394] width 1 height 1
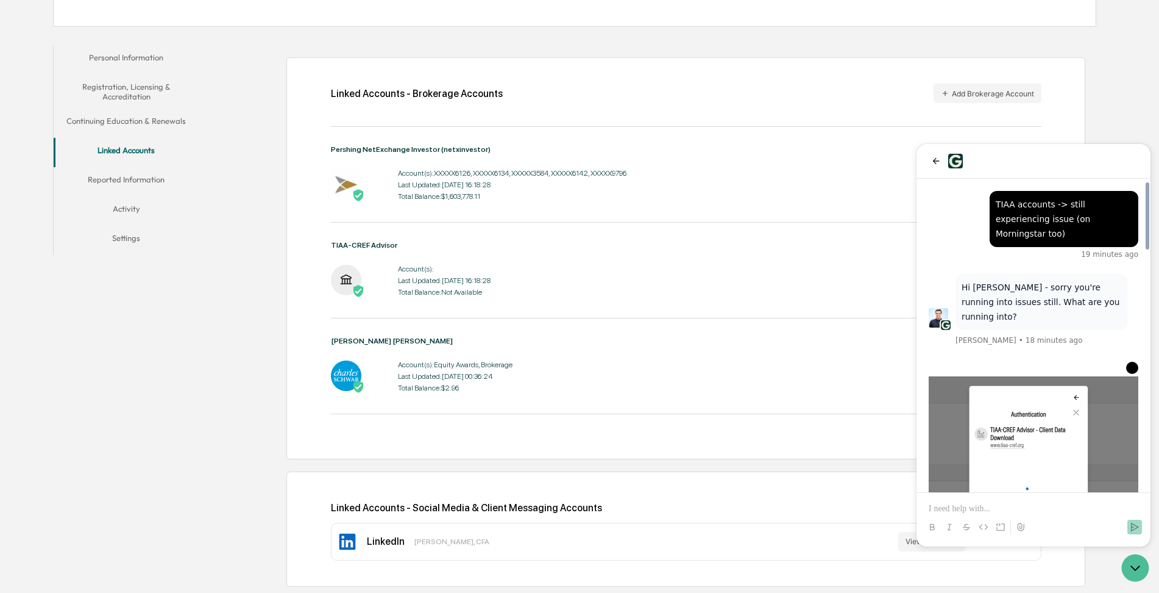
scroll to position [1114, 0]
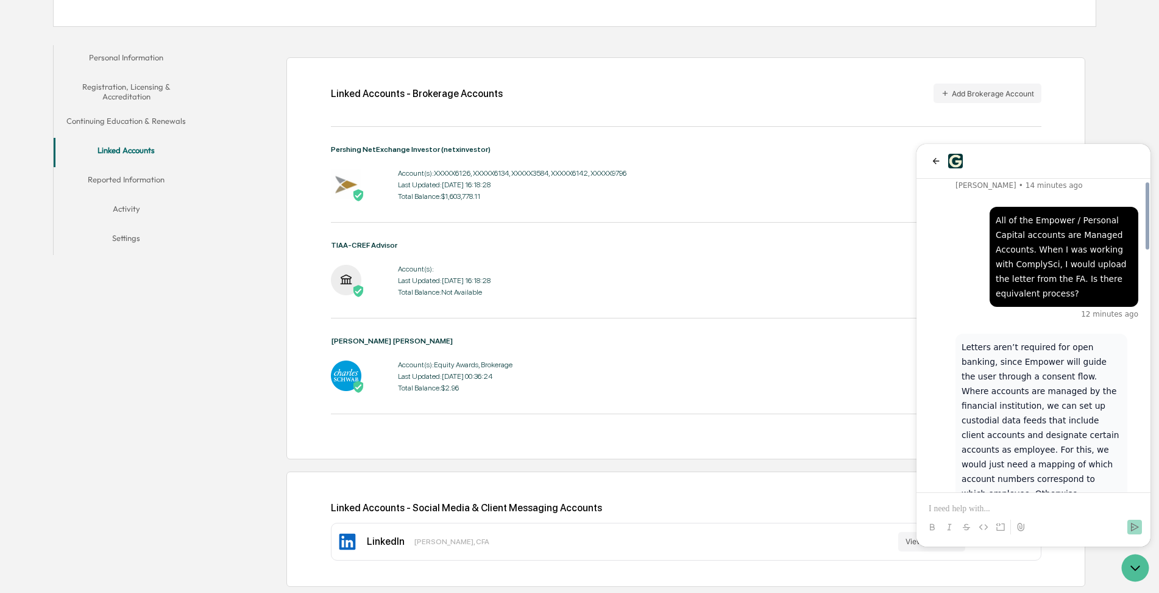
click at [935, 333] on div "Letters aren’t required for open banking, since Empower will guide the user thr…" at bounding box center [1034, 450] width 210 height 234
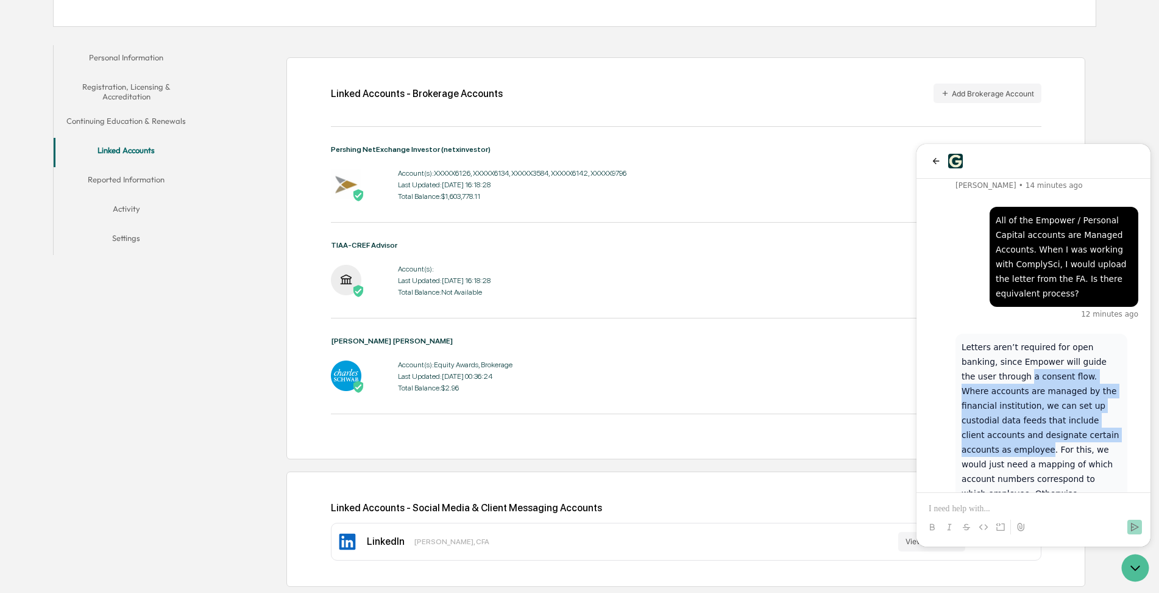
drag, startPoint x: 1069, startPoint y: 377, endPoint x: 958, endPoint y: 322, distance: 123.8
click at [958, 333] on div "Letters aren’t required for open banking, since Empower will guide the user thr…" at bounding box center [1042, 441] width 172 height 217
drag, startPoint x: 958, startPoint y: 322, endPoint x: 970, endPoint y: 346, distance: 25.9
click at [970, 346] on p "Letters aren’t required for open banking, since Empower will guide the user thr…" at bounding box center [1042, 442] width 160 height 205
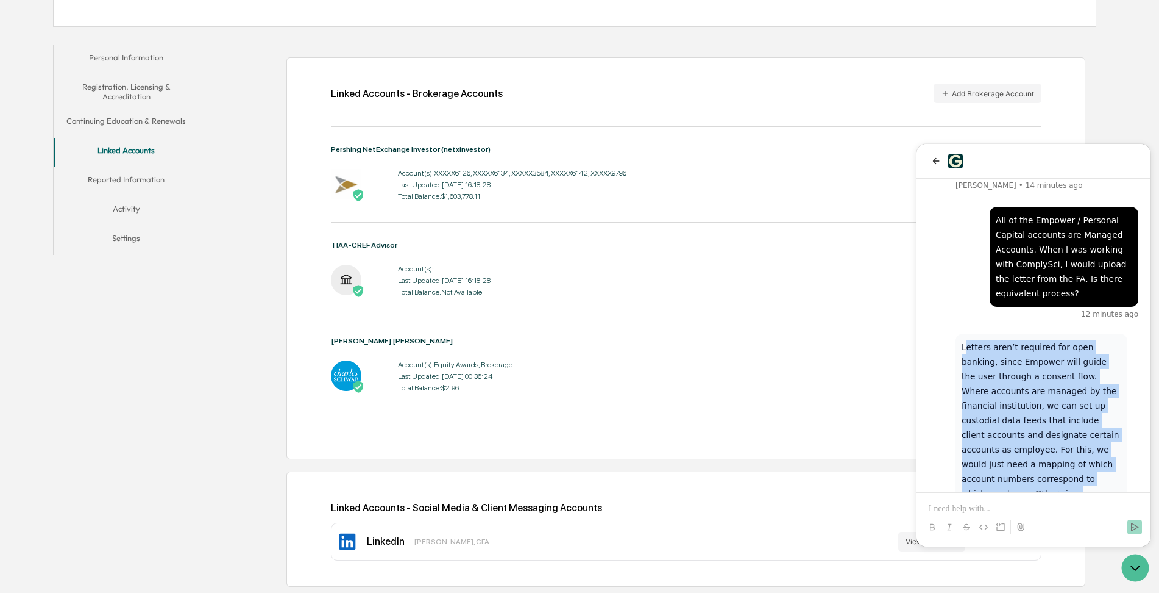
drag, startPoint x: 964, startPoint y: 288, endPoint x: 1069, endPoint y: 453, distance: 195.7
click at [1069, 453] on p "Letters aren’t required for open banking, since Empower will guide the user thr…" at bounding box center [1042, 442] width 160 height 205
click at [1069, 452] on p "Letters aren’t required for open banking, since Empower will guide the user thr…" at bounding box center [1042, 442] width 160 height 205
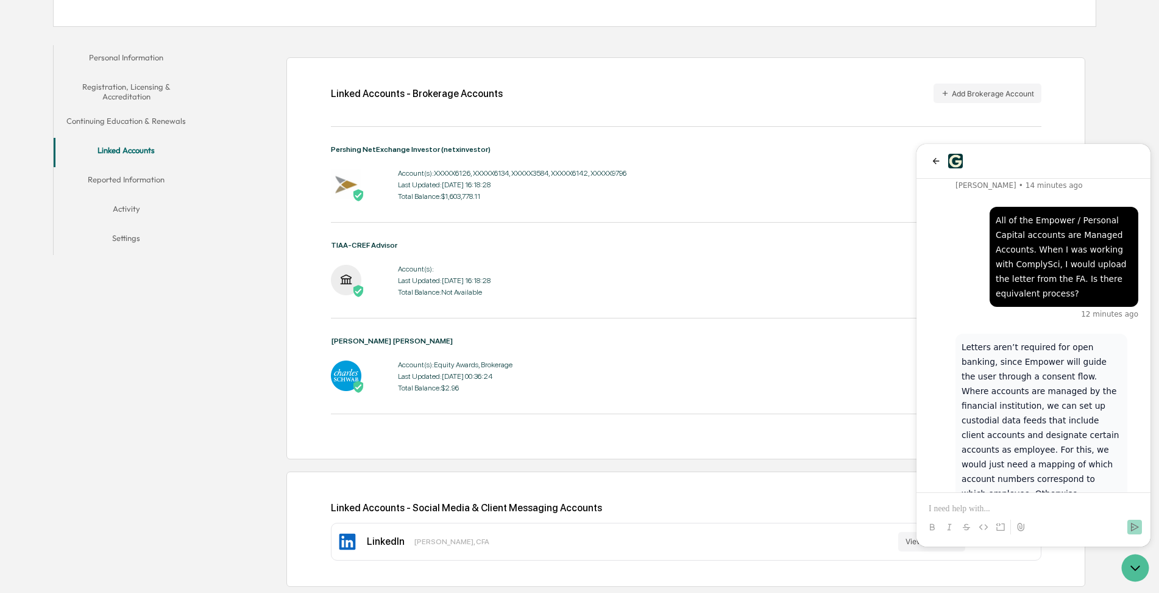
click at [1068, 452] on p "Letters aren’t required for open banking, since Empower will guide the user thr…" at bounding box center [1042, 442] width 160 height 205
click at [934, 508] on p at bounding box center [1034, 508] width 210 height 12
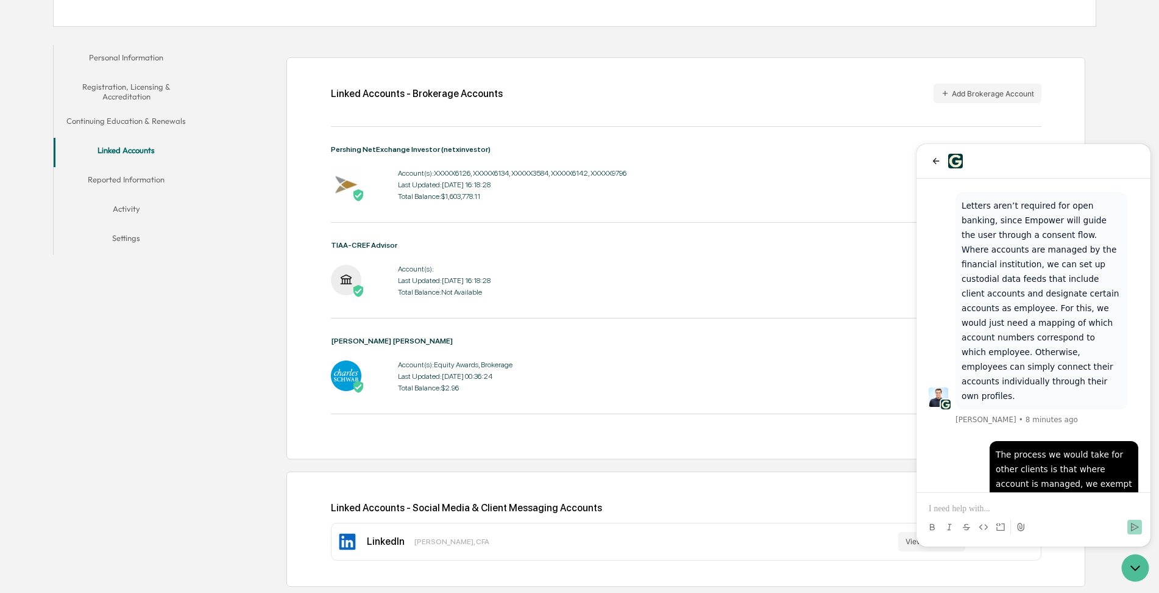
click at [401, 185] on div "Last Updated: [DATE] 16:18:28" at bounding box center [512, 184] width 229 height 9
click at [935, 160] on icon "back" at bounding box center [936, 161] width 7 height 6
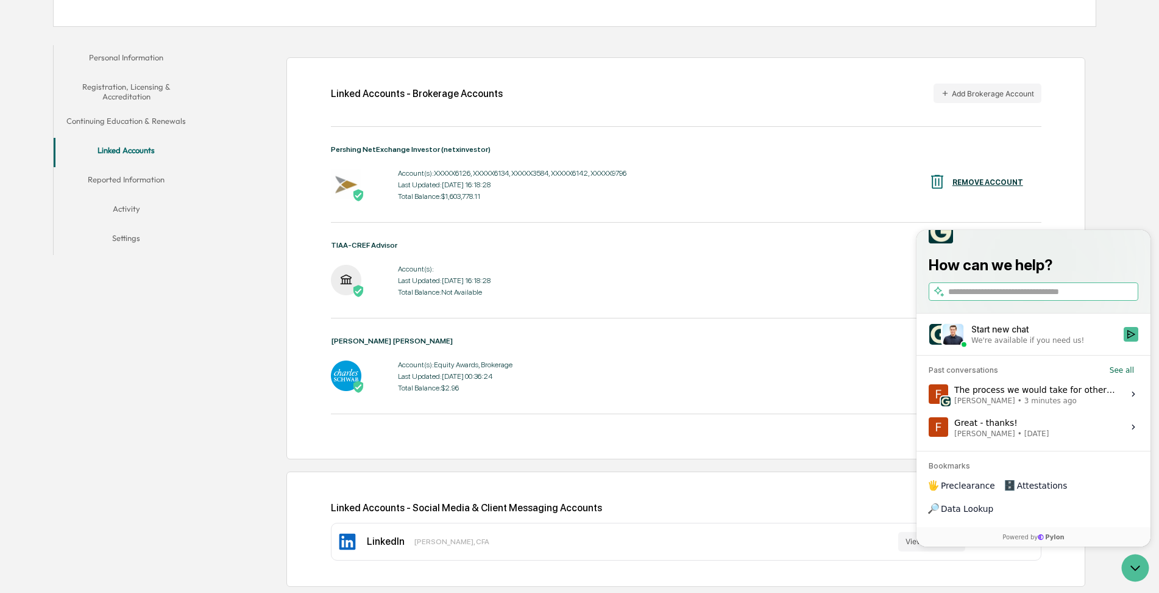
click at [675, 192] on div "Account(s): XXXXX6126, XXXXX6134, XXXXX3584, XXXXX6142, XXXXX9796 Last Updated:…" at bounding box center [686, 185] width 711 height 38
click at [739, 263] on div "Account(s): Last Updated: [DATE] 16:18:28 Total Balance: Not Available REMOVE A…" at bounding box center [686, 281] width 711 height 38
click at [223, 385] on div "Linked Accounts - Brokerage Accounts Add Brokerage Account Pershing NetExchange…" at bounding box center [650, 316] width 891 height 554
click at [259, 443] on div "Linked Accounts - Brokerage Accounts Add Brokerage Account Pershing NetExchange…" at bounding box center [650, 316] width 891 height 554
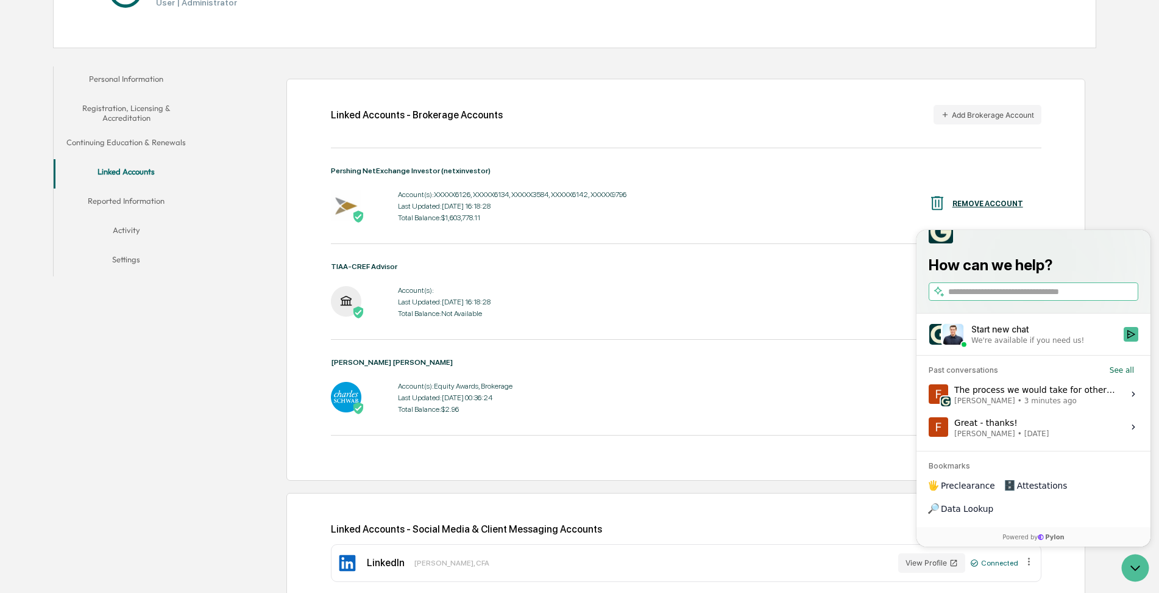
scroll to position [205, 0]
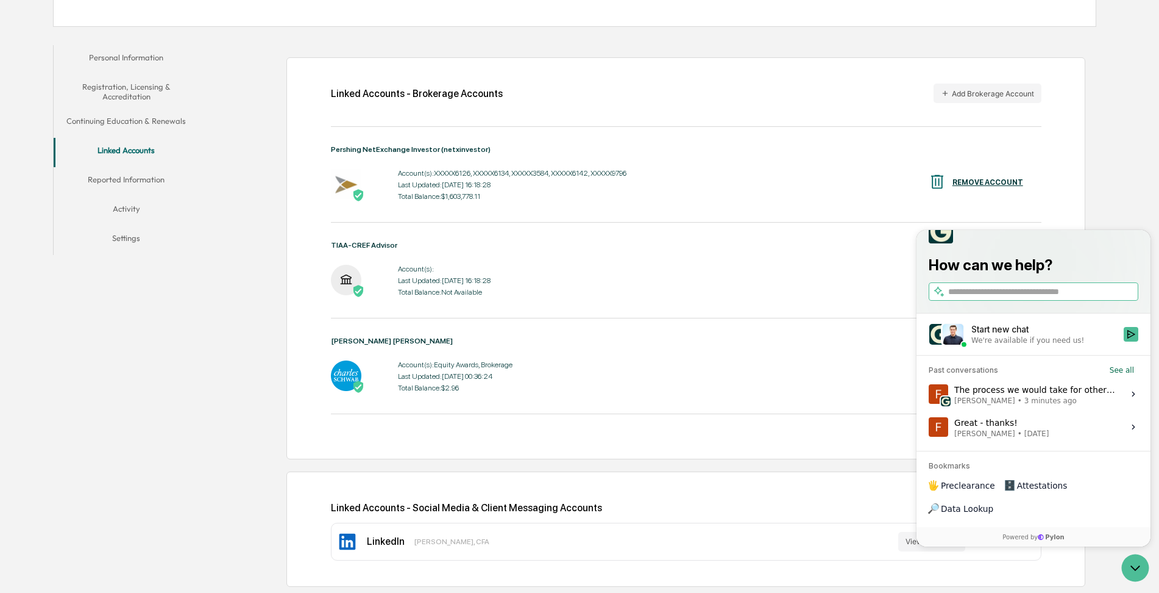
click at [196, 404] on div "Personal Information Registration, Licensing & Accreditation Continuing Educati…" at bounding box center [575, 316] width 1044 height 554
click at [1066, 405] on span "[PERSON_NAME] • 22 minutes ago" at bounding box center [1036, 401] width 162 height 10
click at [929, 394] on button "View issue" at bounding box center [928, 394] width 1 height 1
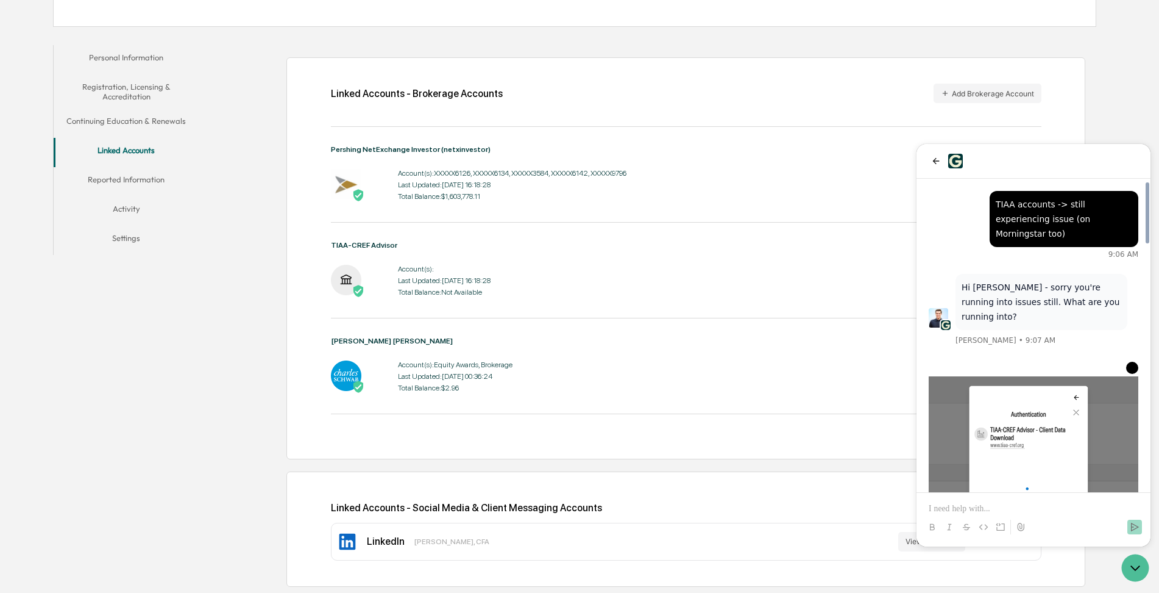
scroll to position [1255, 0]
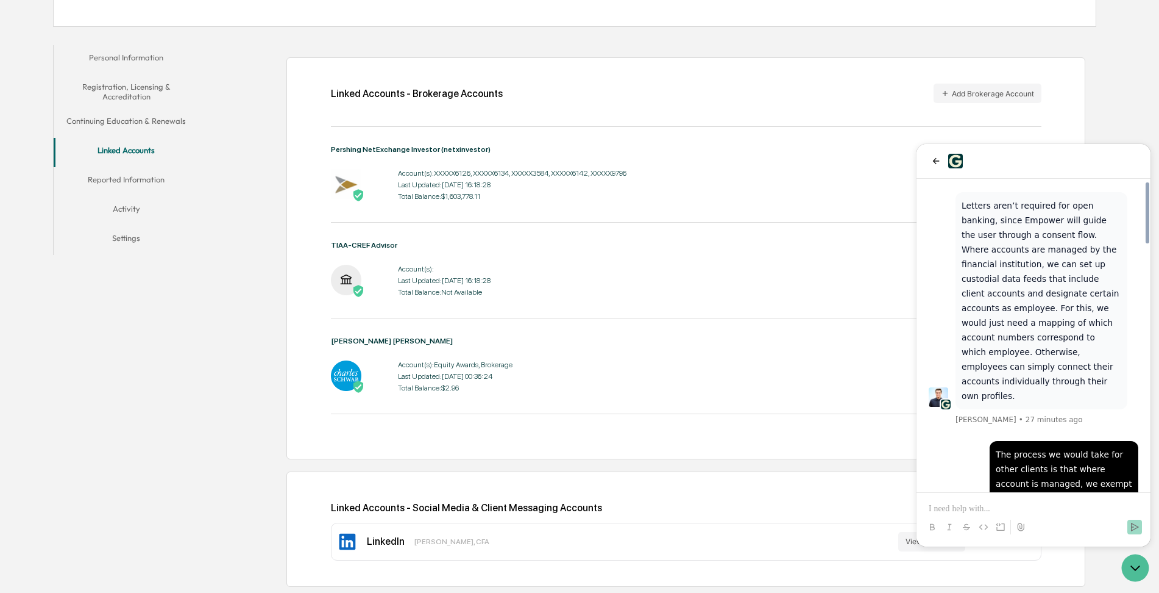
click at [958, 507] on p at bounding box center [1034, 508] width 210 height 12
click at [1020, 525] on icon at bounding box center [1021, 526] width 7 height 8
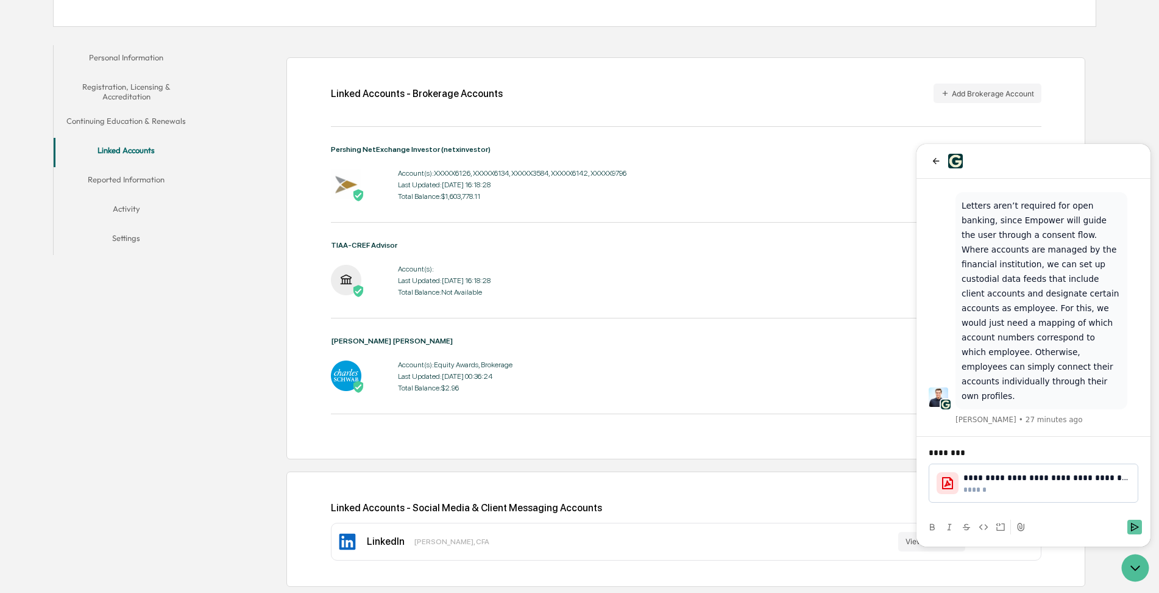
click at [1132, 525] on icon "Send" at bounding box center [1135, 526] width 8 height 9
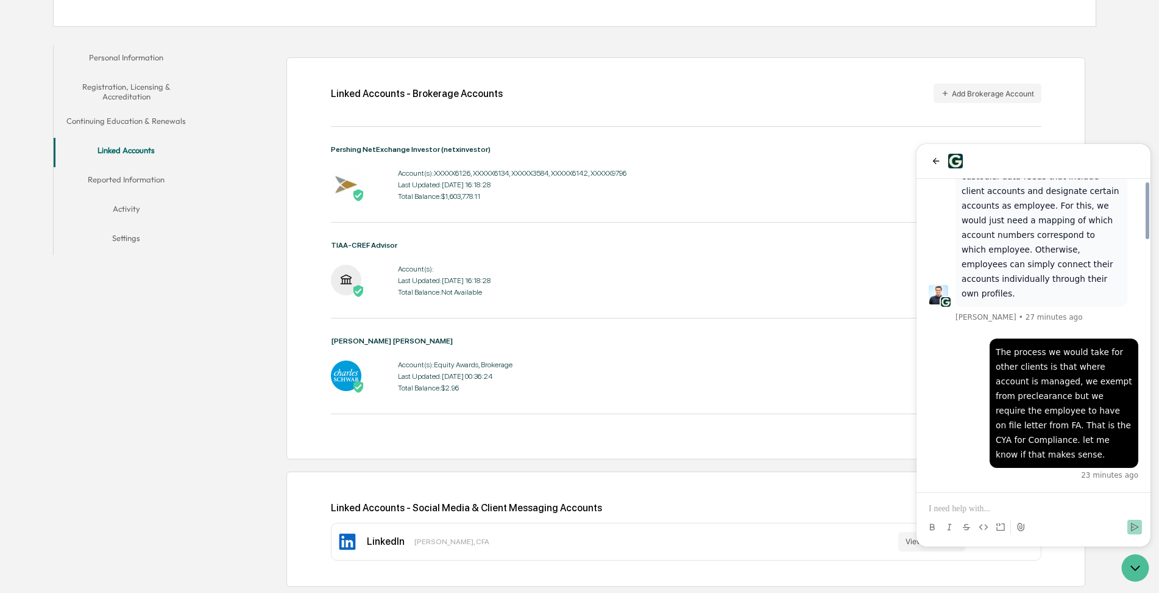
scroll to position [1380, 0]
